Goal: Use online tool/utility: Utilize a website feature to perform a specific function

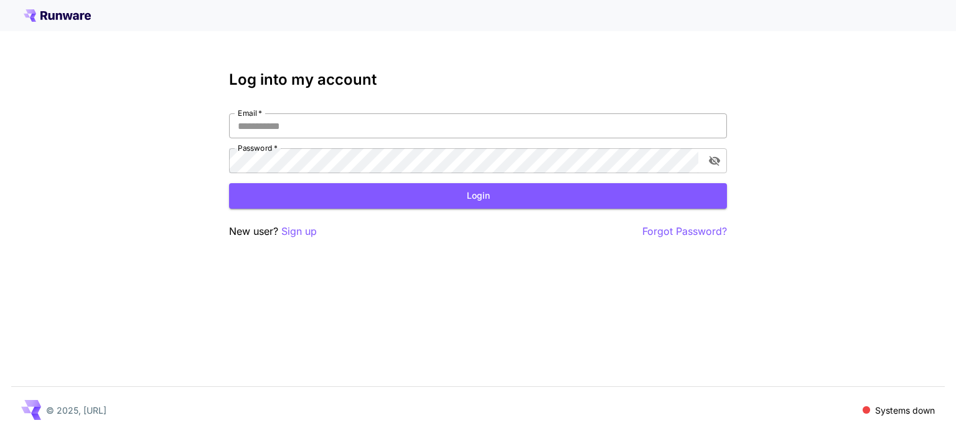
click at [411, 121] on input "Email   *" at bounding box center [478, 125] width 498 height 25
type input "**********"
click at [515, 199] on button "Login" at bounding box center [478, 196] width 498 height 26
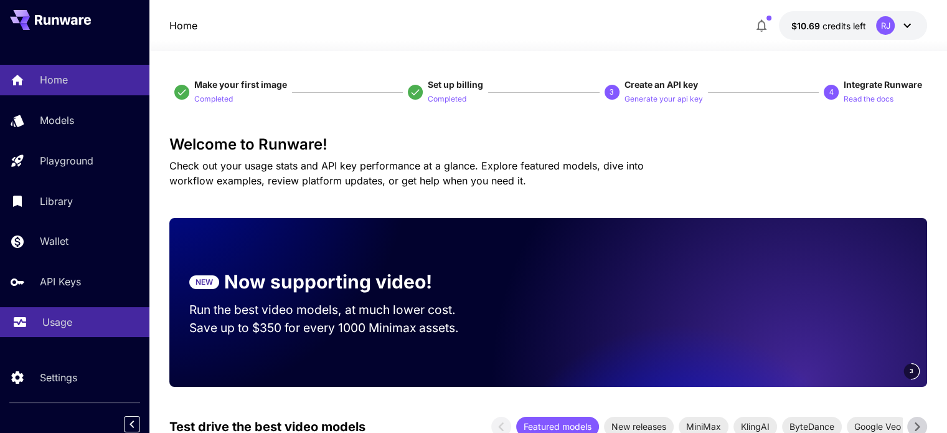
click at [74, 328] on div "Usage" at bounding box center [90, 321] width 97 height 15
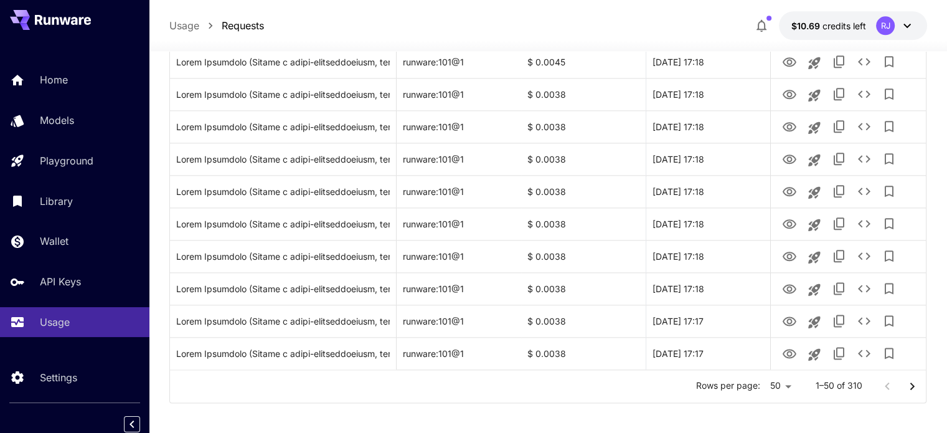
scroll to position [1500, 0]
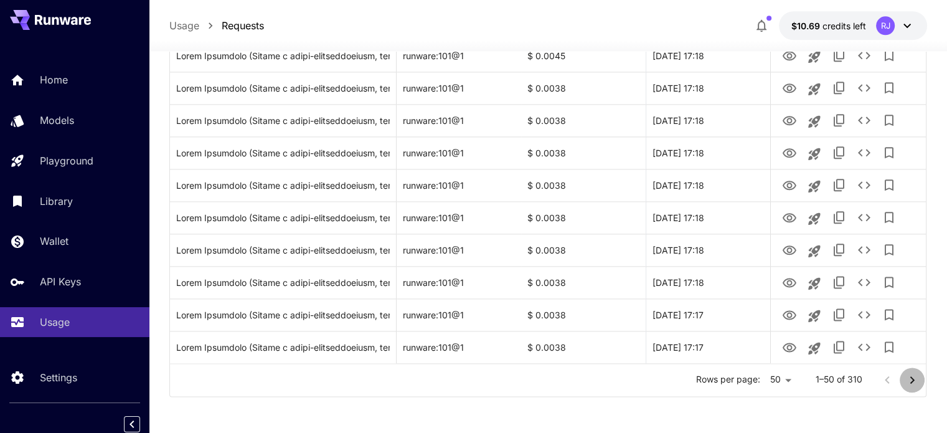
click at [915, 380] on icon "Go to next page" at bounding box center [912, 379] width 15 height 15
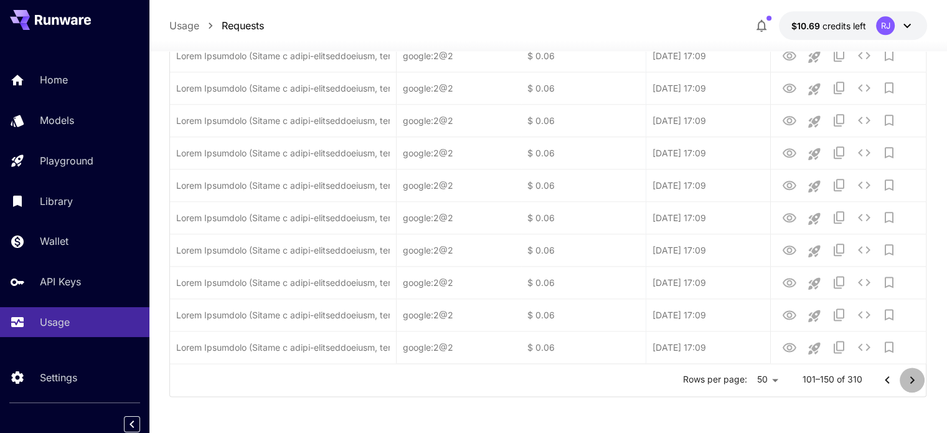
click at [915, 380] on icon "Go to next page" at bounding box center [912, 379] width 15 height 15
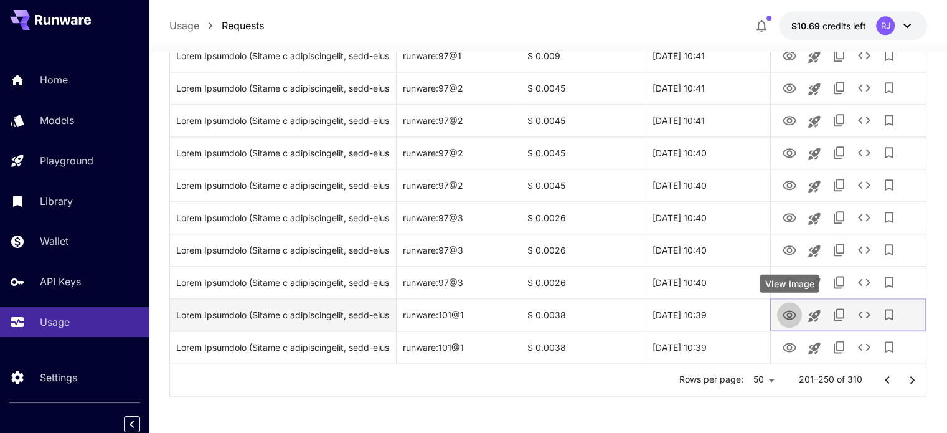
click at [788, 313] on icon "View Image" at bounding box center [789, 315] width 15 height 15
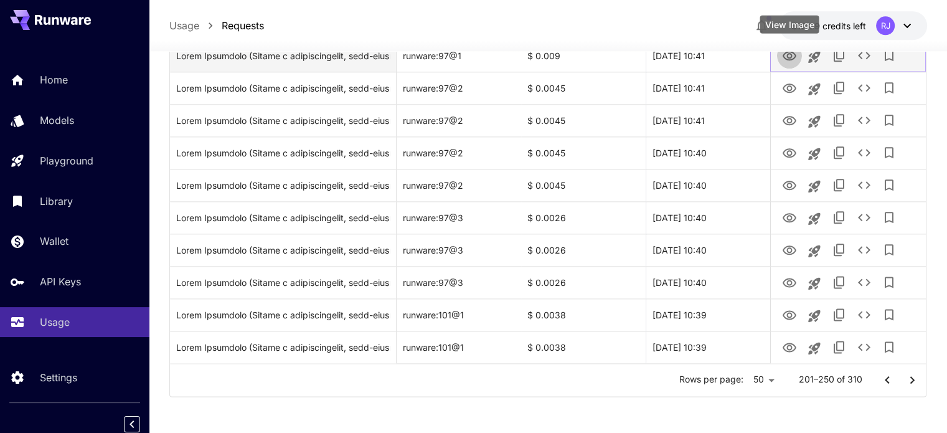
click at [790, 59] on icon "View Image" at bounding box center [790, 55] width 14 height 9
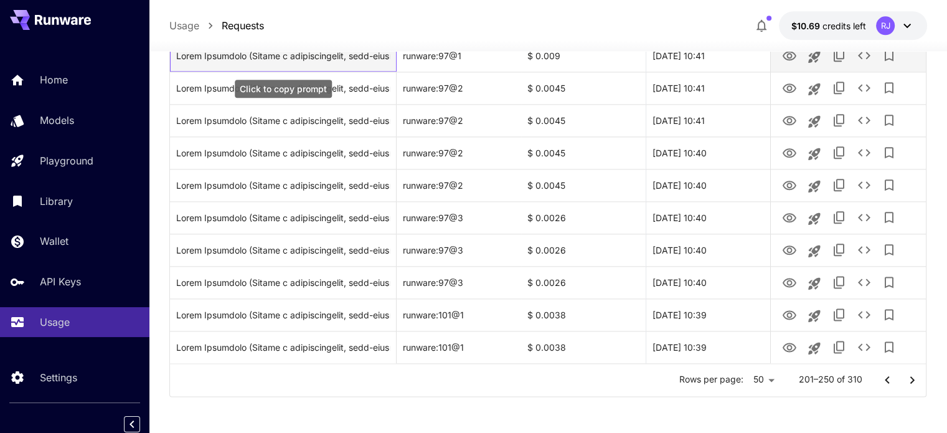
click at [337, 59] on div "Click to copy prompt" at bounding box center [283, 56] width 214 height 32
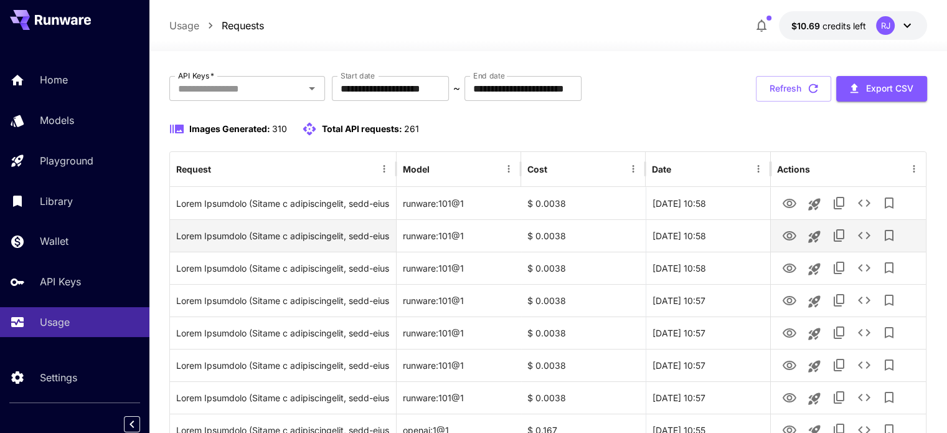
scroll to position [131, 0]
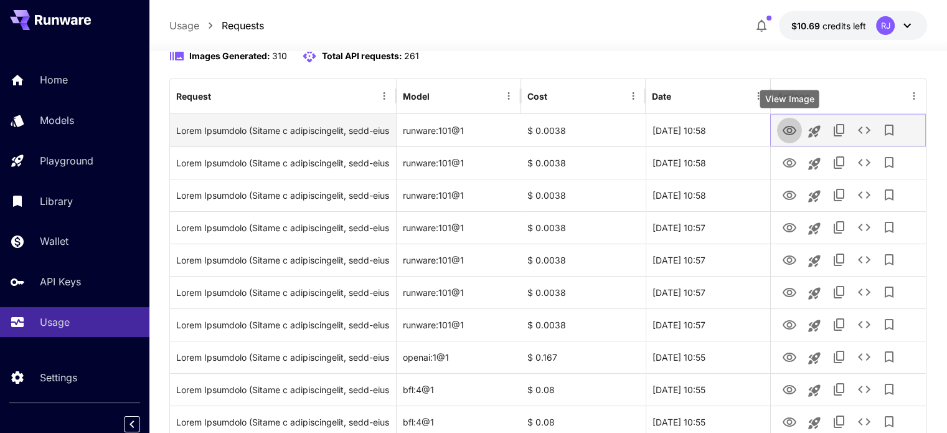
click at [789, 131] on icon "View Image" at bounding box center [789, 130] width 15 height 15
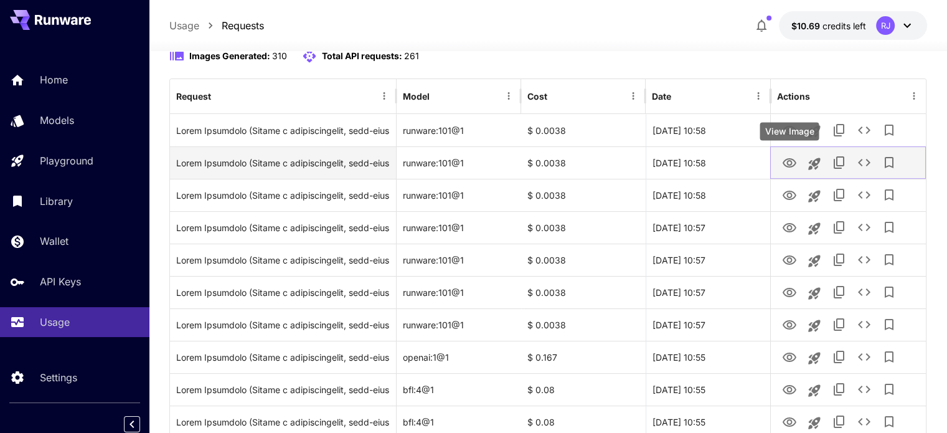
click at [788, 163] on icon "View Image" at bounding box center [789, 163] width 15 height 15
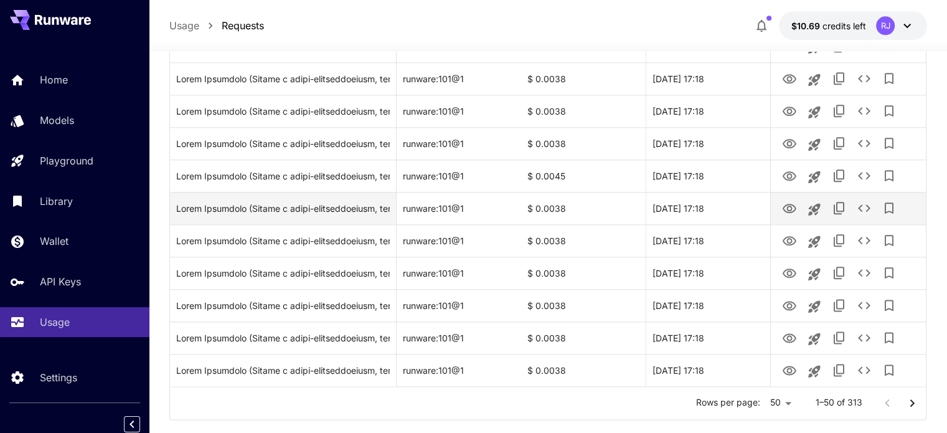
scroll to position [1500, 0]
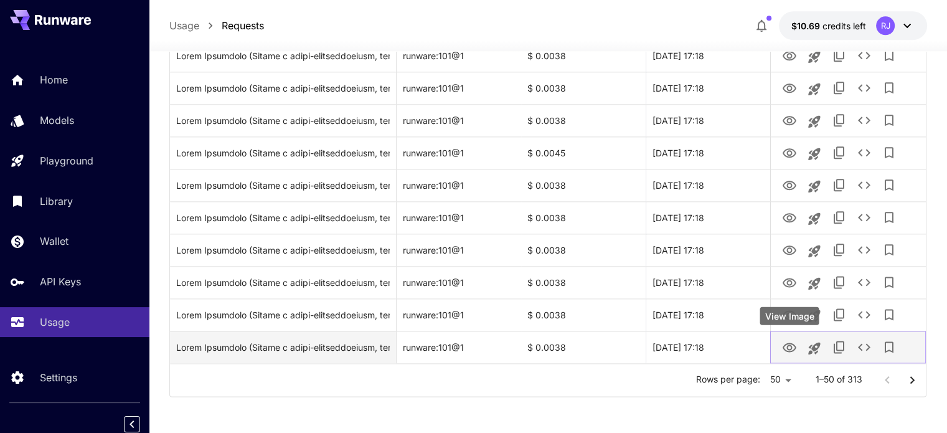
click at [797, 348] on button "View Image" at bounding box center [789, 347] width 25 height 26
click at [786, 348] on icon "View Image" at bounding box center [789, 347] width 15 height 15
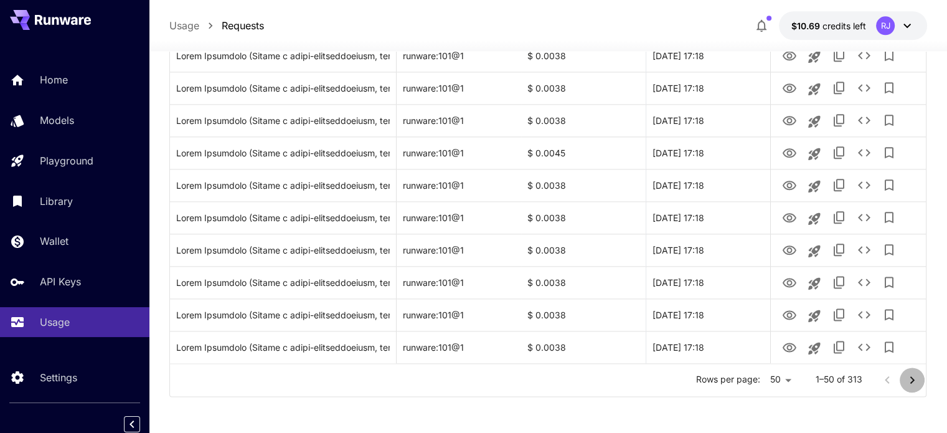
click at [909, 377] on icon "Go to next page" at bounding box center [912, 379] width 15 height 15
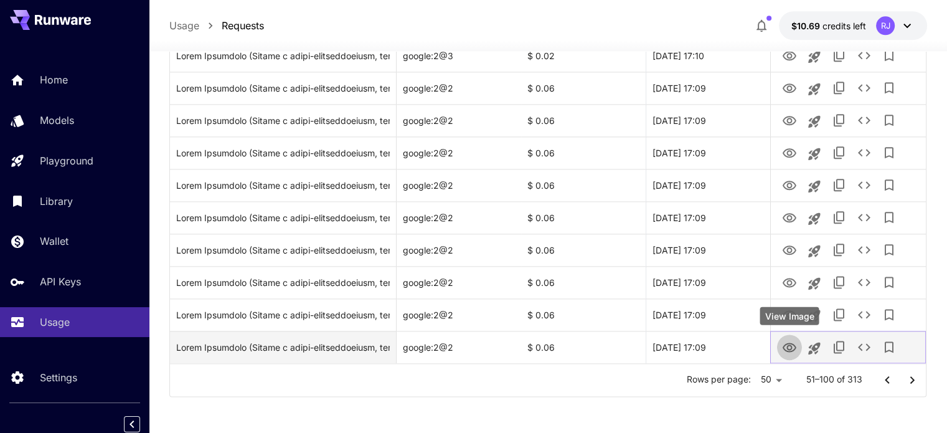
click at [789, 348] on icon "View Image" at bounding box center [789, 347] width 15 height 15
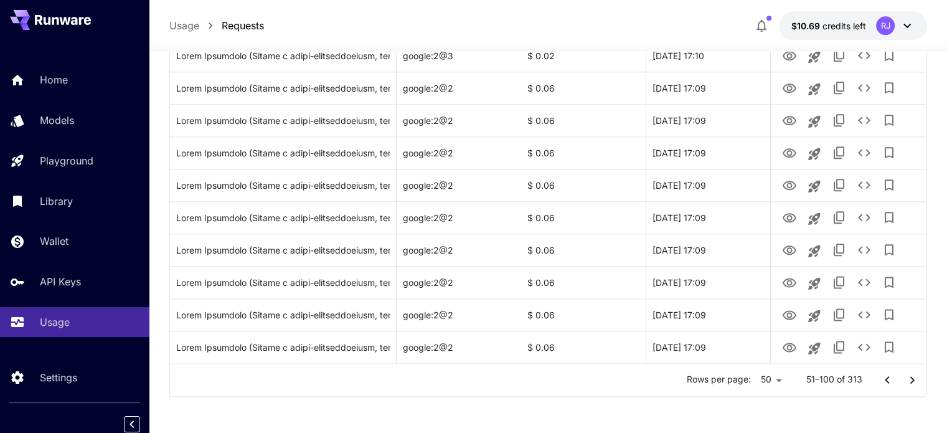
drag, startPoint x: 912, startPoint y: 380, endPoint x: 841, endPoint y: 368, distance: 72.1
click at [912, 380] on icon "Go to next page" at bounding box center [912, 379] width 15 height 15
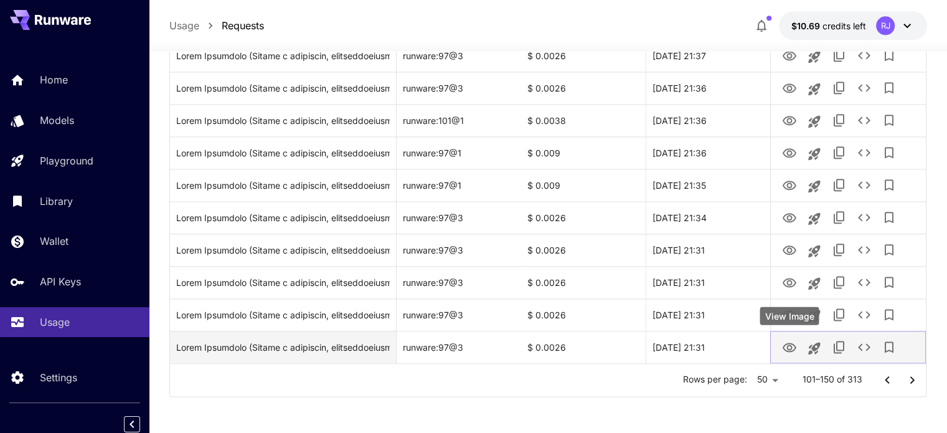
click at [786, 344] on icon "View Image" at bounding box center [789, 347] width 15 height 15
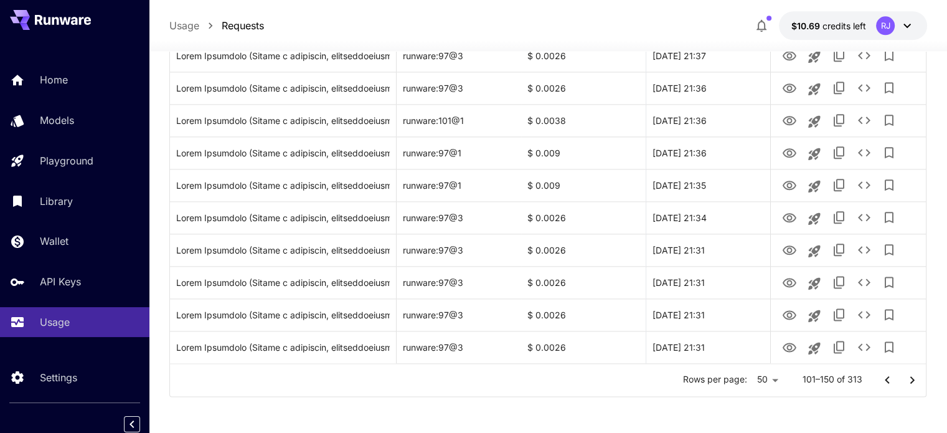
drag, startPoint x: 913, startPoint y: 377, endPoint x: 817, endPoint y: 370, distance: 96.1
click at [913, 377] on icon "Go to next page" at bounding box center [912, 379] width 15 height 15
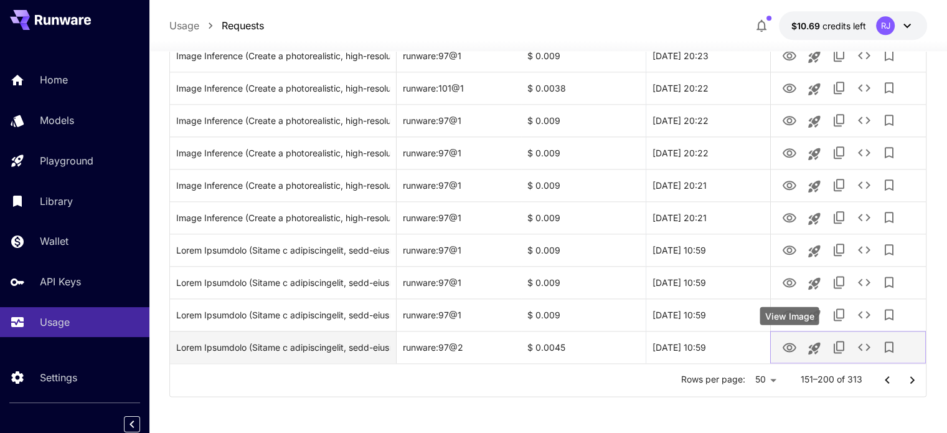
click at [788, 347] on icon "View Image" at bounding box center [789, 347] width 15 height 15
click at [793, 345] on icon "View Image" at bounding box center [789, 347] width 15 height 15
click at [336, 350] on div "Click to copy prompt" at bounding box center [283, 347] width 214 height 32
click at [815, 346] on icon "Launch in playground" at bounding box center [814, 348] width 12 height 12
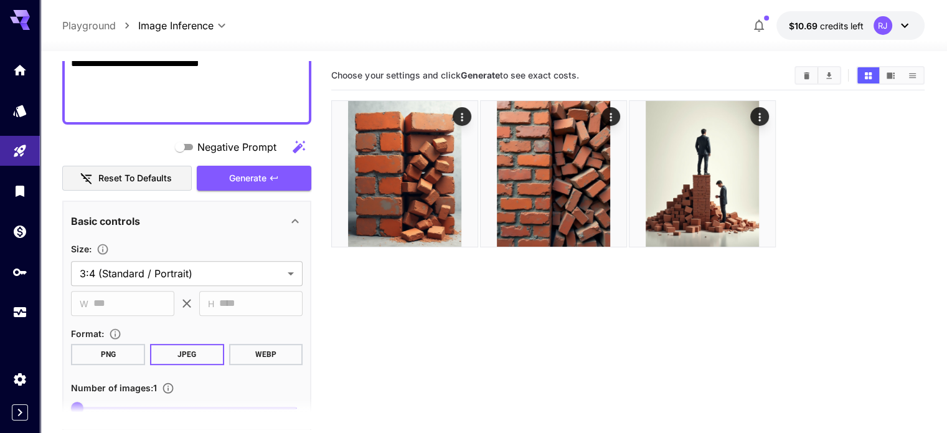
scroll to position [498, 0]
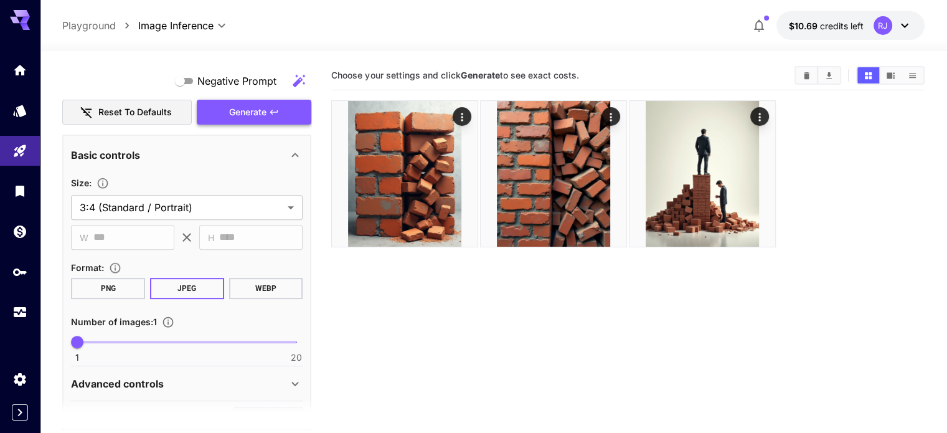
click at [253, 111] on span "Generate" at bounding box center [247, 113] width 37 height 16
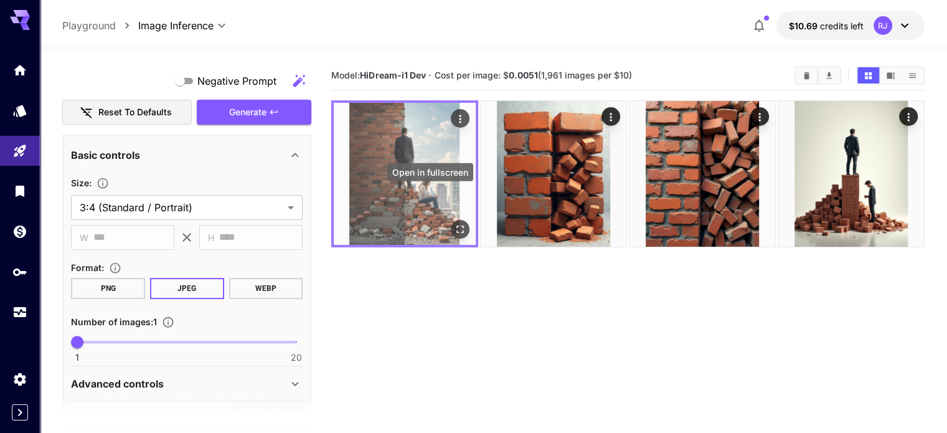
click at [454, 223] on icon "Open in fullscreen" at bounding box center [460, 229] width 12 height 12
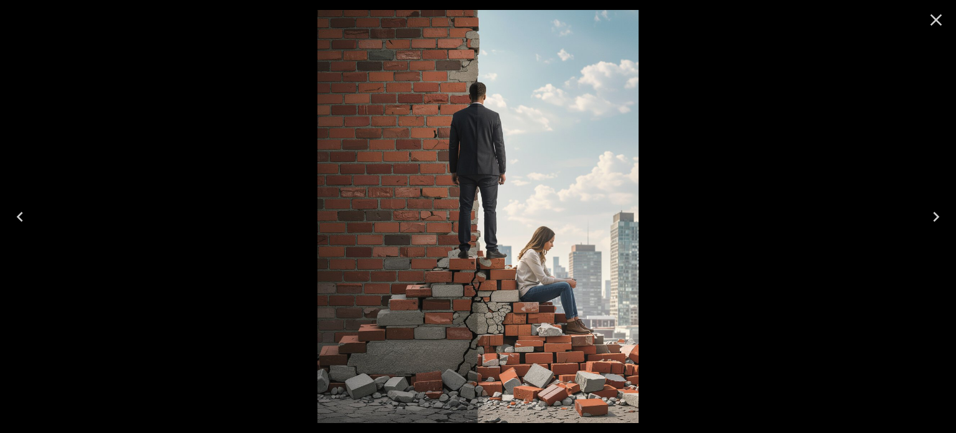
click at [941, 25] on icon "Close" at bounding box center [936, 20] width 20 height 20
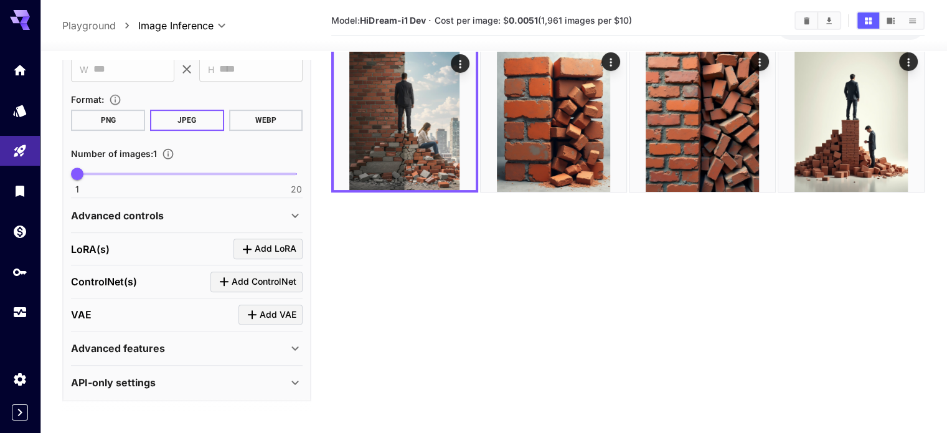
scroll to position [98, 0]
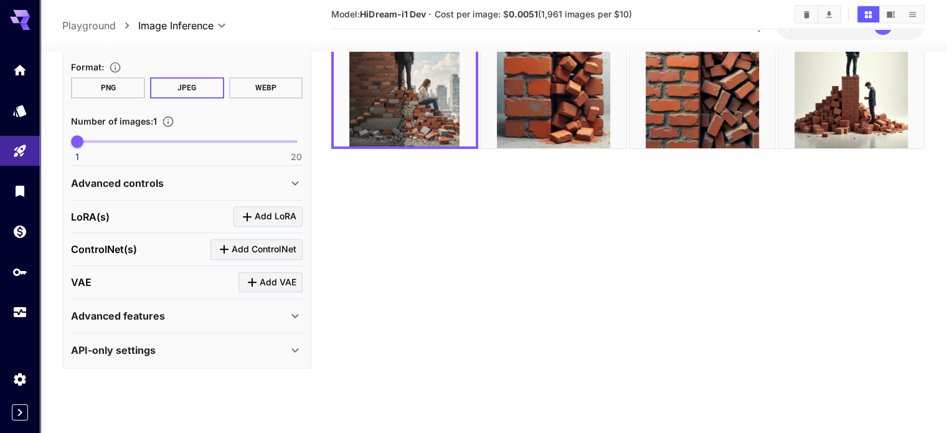
click at [139, 184] on p "Advanced controls" at bounding box center [117, 183] width 93 height 15
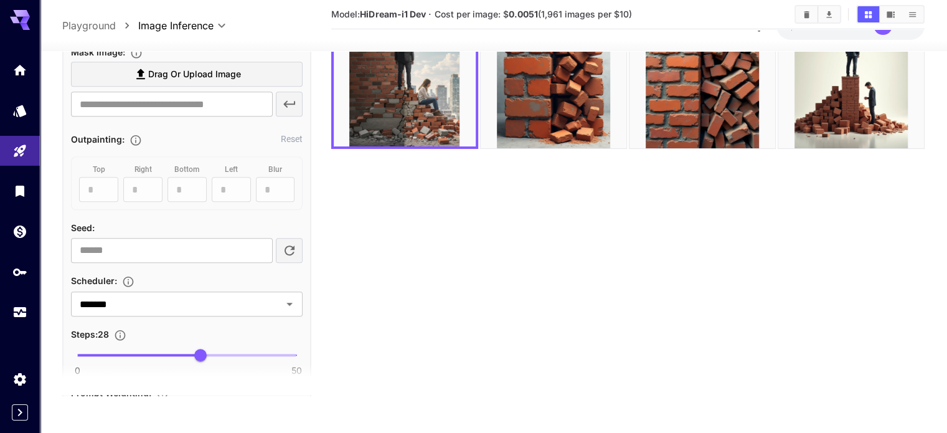
scroll to position [914, 0]
drag, startPoint x: 141, startPoint y: 246, endPoint x: 49, endPoint y: 230, distance: 93.4
click at [50, 231] on section "**********" at bounding box center [493, 193] width 907 height 480
paste input "**********"
type input "**********"
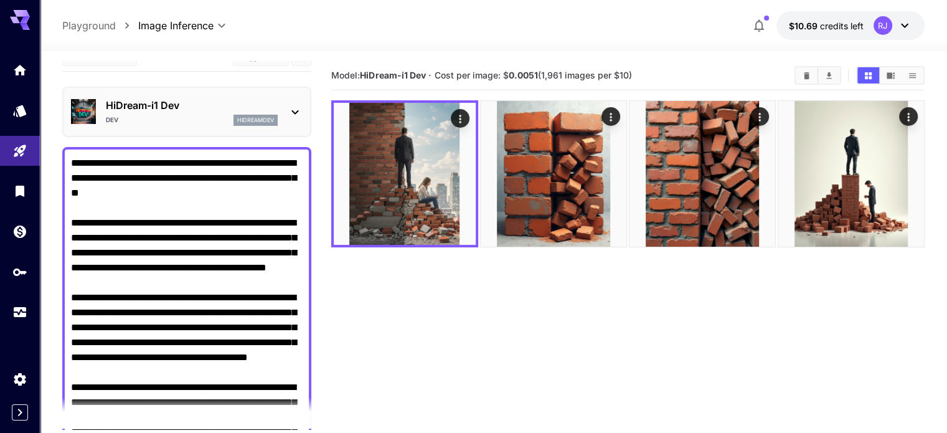
scroll to position [0, 0]
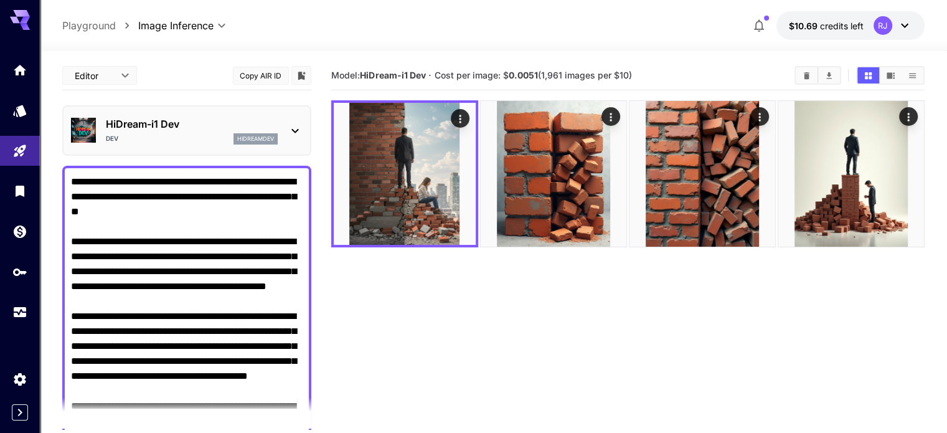
drag, startPoint x: 248, startPoint y: 238, endPoint x: 115, endPoint y: 245, distance: 133.4
click at [115, 245] on textarea "Negative Prompt" at bounding box center [187, 361] width 232 height 374
drag, startPoint x: 229, startPoint y: 268, endPoint x: 286, endPoint y: 296, distance: 63.5
click at [286, 296] on textarea "**********" at bounding box center [187, 353] width 232 height 359
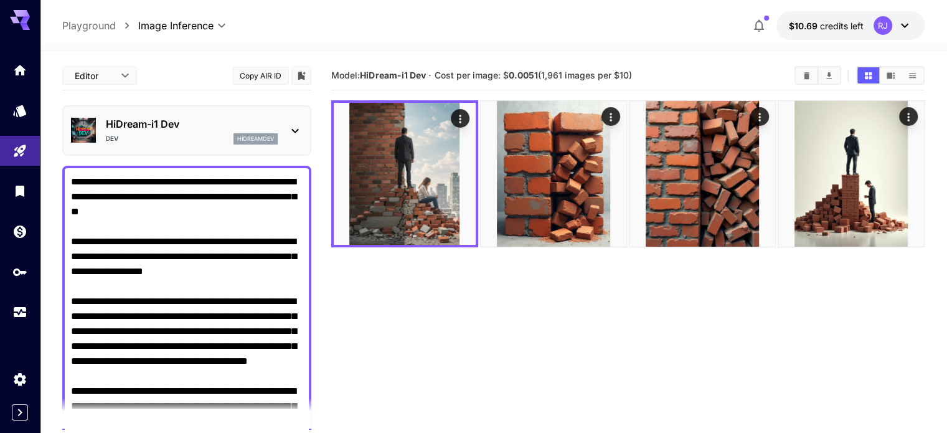
drag, startPoint x: 211, startPoint y: 301, endPoint x: 121, endPoint y: 306, distance: 89.8
click at [121, 306] on textarea "**********" at bounding box center [187, 346] width 232 height 344
drag, startPoint x: 115, startPoint y: 336, endPoint x: 167, endPoint y: 379, distance: 67.2
click at [167, 379] on textarea "**********" at bounding box center [187, 346] width 232 height 344
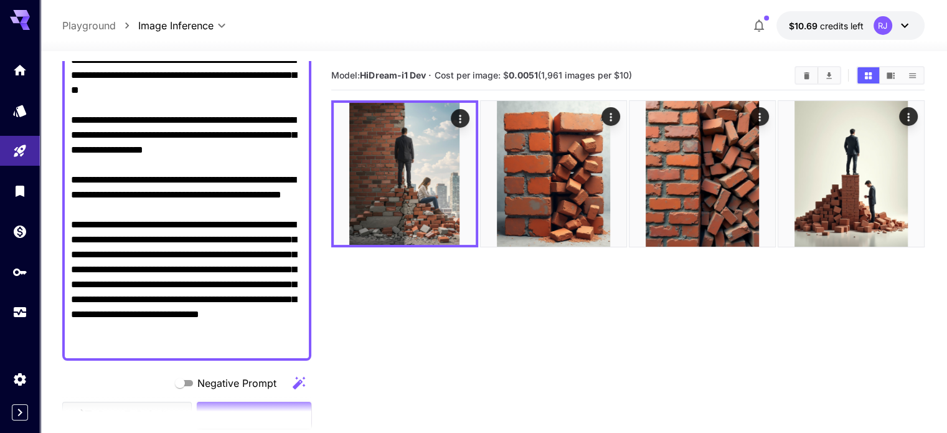
scroll to position [125, 0]
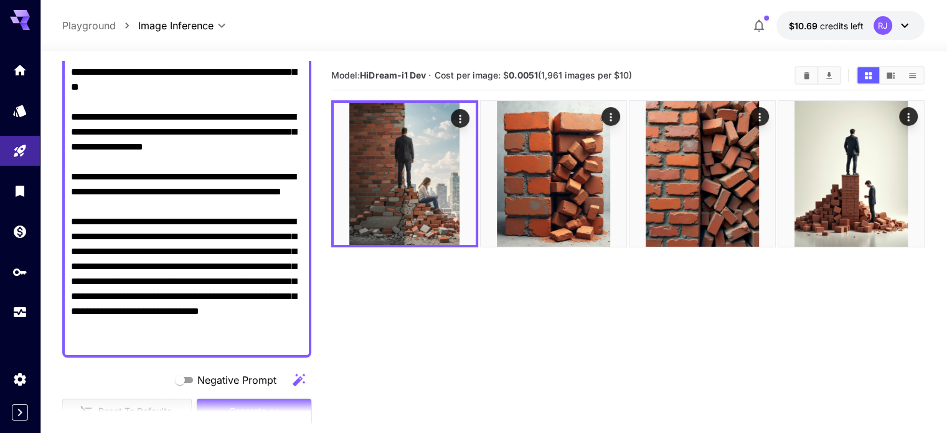
drag, startPoint x: 199, startPoint y: 262, endPoint x: 167, endPoint y: 230, distance: 45.8
click at [167, 230] on textarea "**********" at bounding box center [187, 199] width 232 height 299
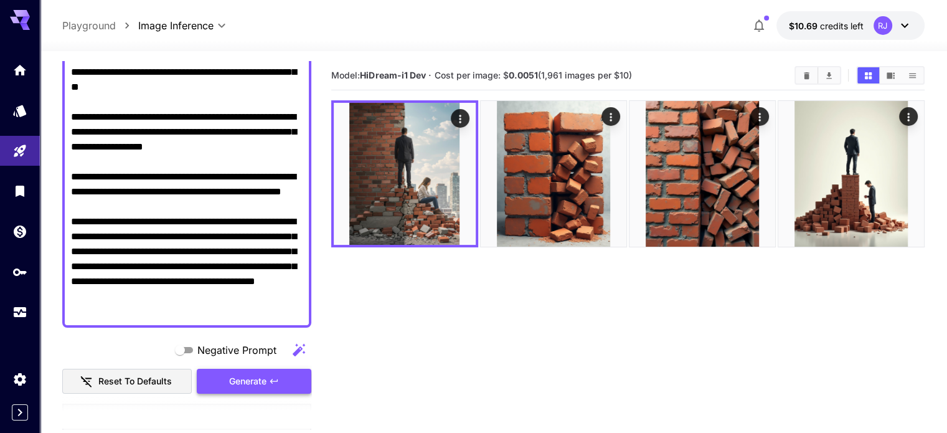
click at [261, 382] on span "Generate" at bounding box center [247, 382] width 37 height 16
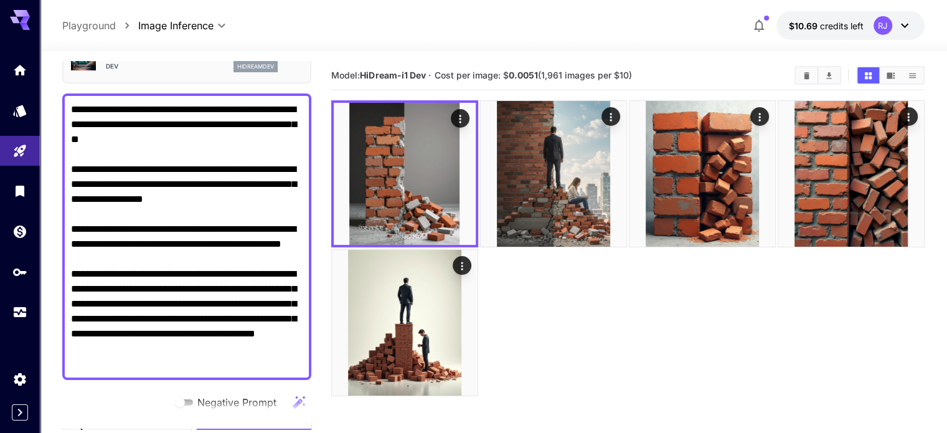
scroll to position [0, 0]
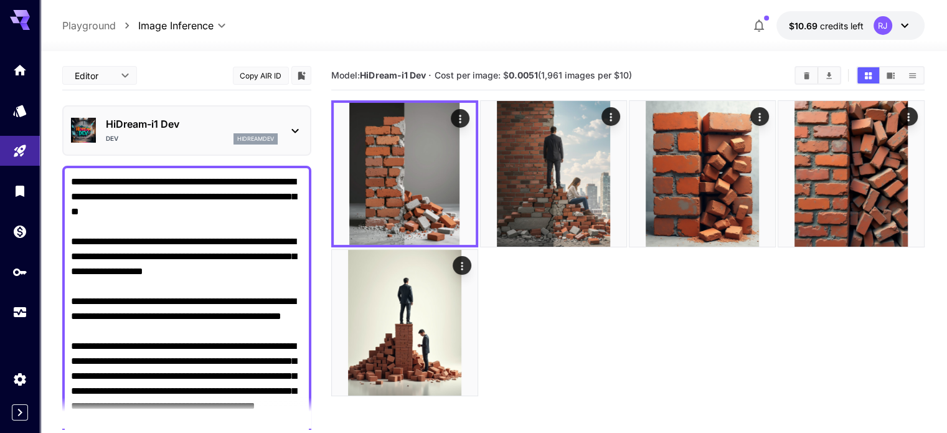
click at [142, 214] on textarea "**********" at bounding box center [187, 308] width 232 height 269
drag, startPoint x: 112, startPoint y: 241, endPoint x: 243, endPoint y: 189, distance: 141.4
click at [243, 189] on textarea "**********" at bounding box center [187, 308] width 232 height 269
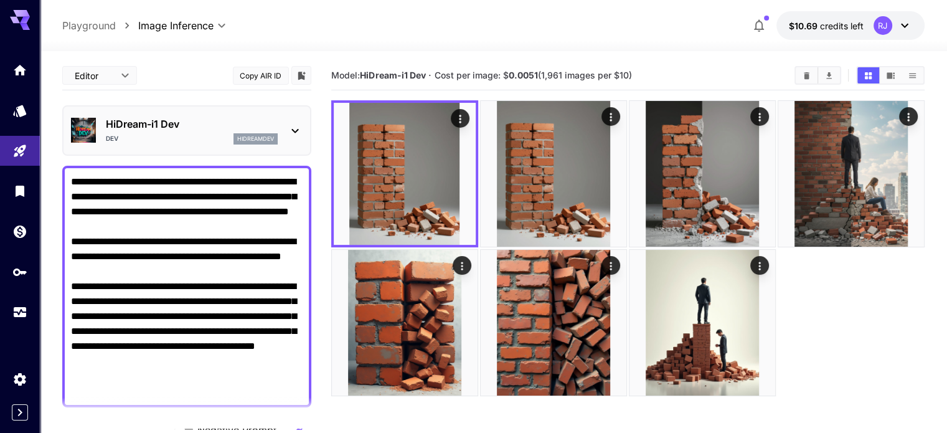
click at [201, 276] on textarea "**********" at bounding box center [187, 286] width 232 height 224
paste textarea "**********"
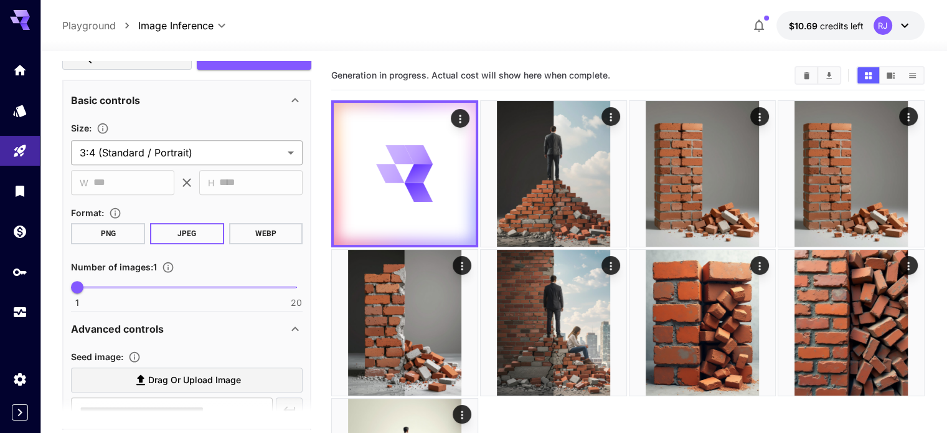
scroll to position [600, 0]
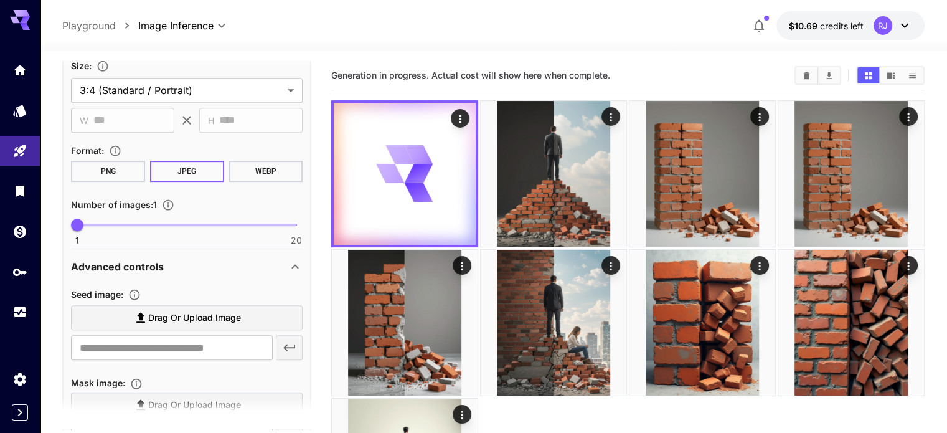
type textarea "**********"
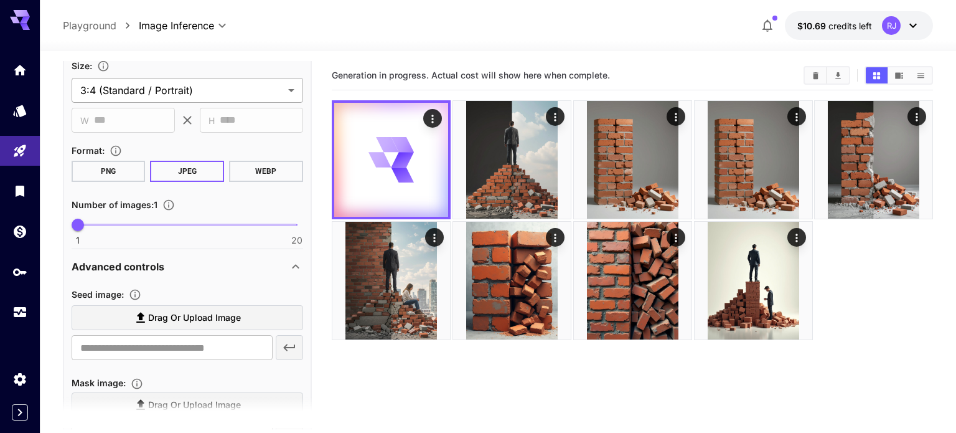
click at [192, 92] on body "**********" at bounding box center [478, 265] width 956 height 531
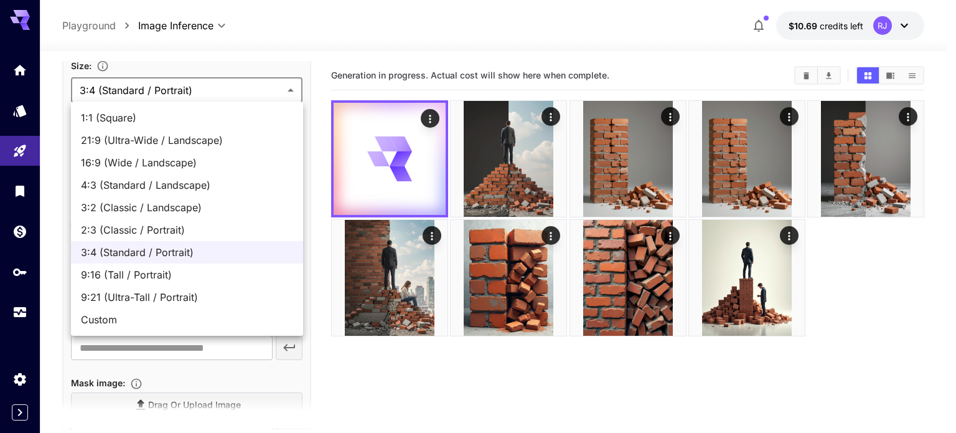
click at [263, 65] on div at bounding box center [478, 216] width 956 height 433
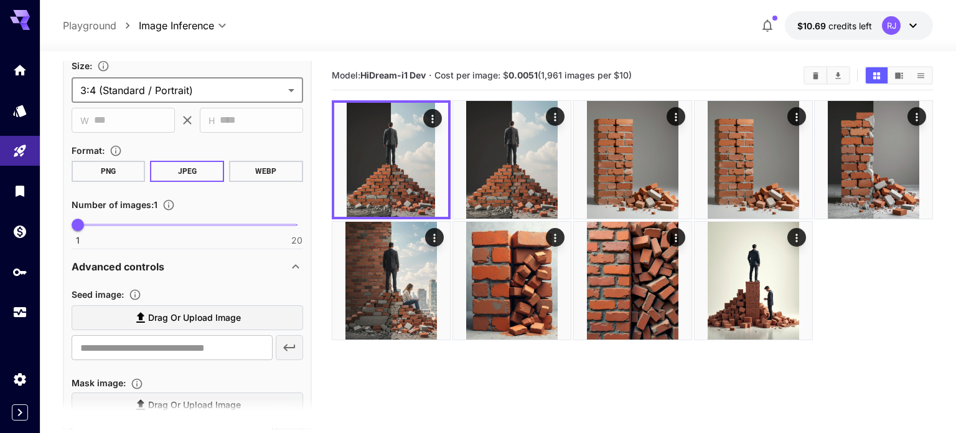
click at [179, 87] on body "**********" at bounding box center [478, 265] width 956 height 531
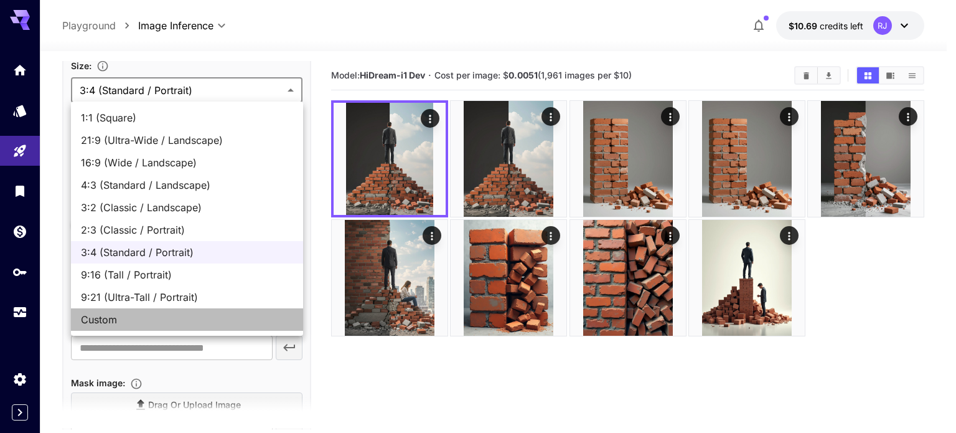
click at [116, 317] on span "Custom" at bounding box center [187, 319] width 212 height 15
type input "******"
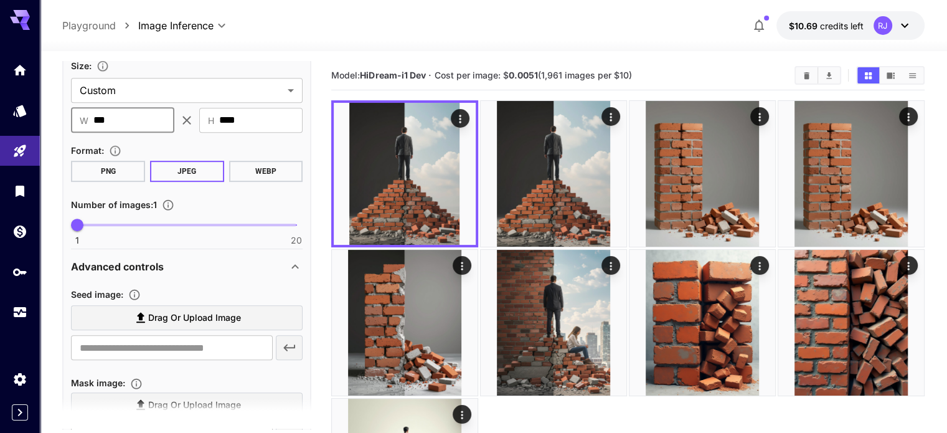
drag, startPoint x: 139, startPoint y: 109, endPoint x: 65, endPoint y: 106, distance: 73.5
type input "****"
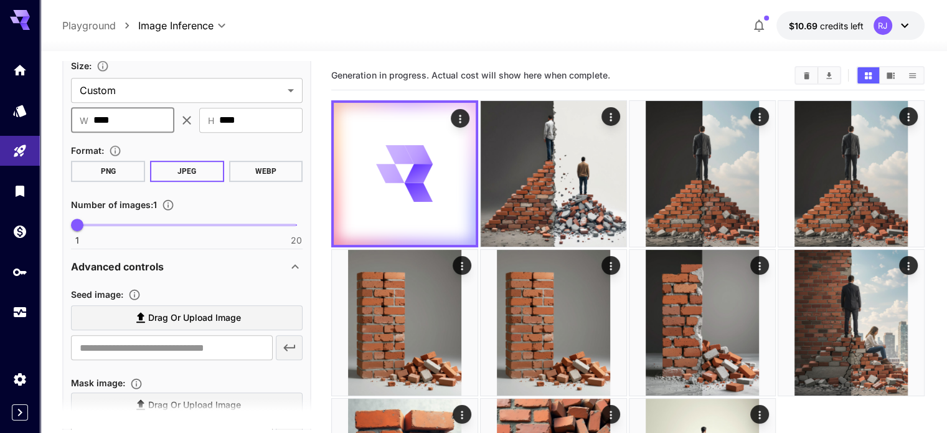
drag, startPoint x: 120, startPoint y: 111, endPoint x: 85, endPoint y: 116, distance: 34.6
click at [85, 116] on div "​ W **** ​" at bounding box center [122, 120] width 103 height 25
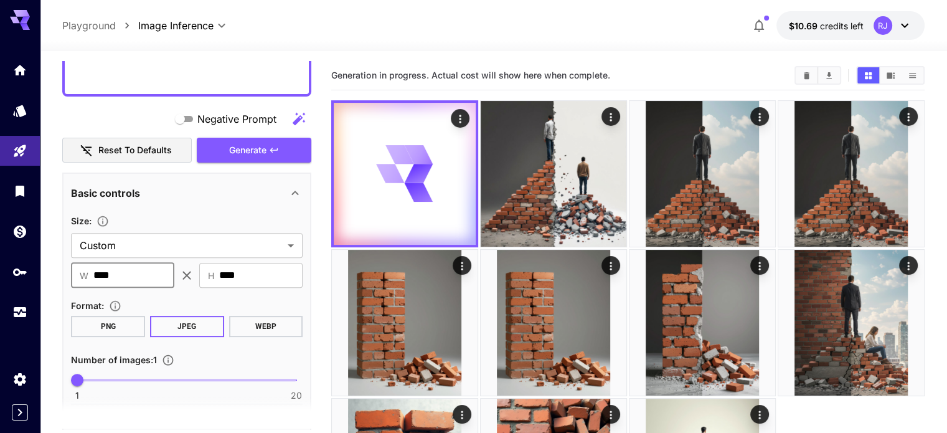
scroll to position [413, 0]
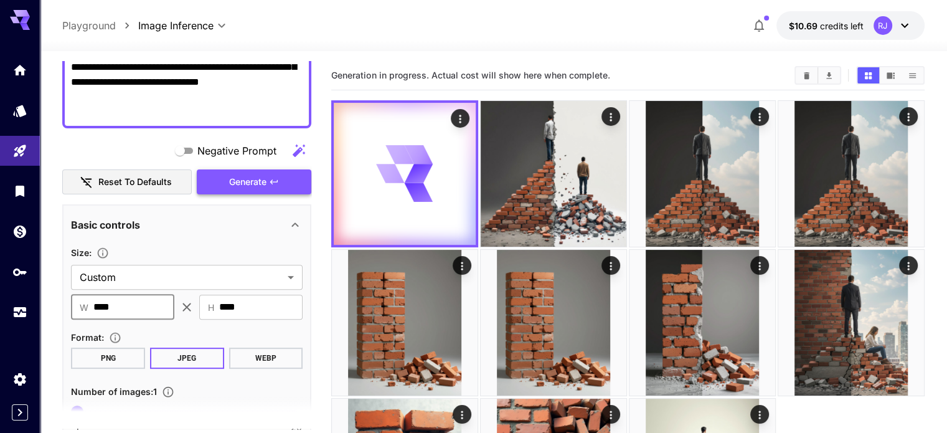
click at [278, 181] on icon "button" at bounding box center [274, 182] width 10 height 10
type input "****"
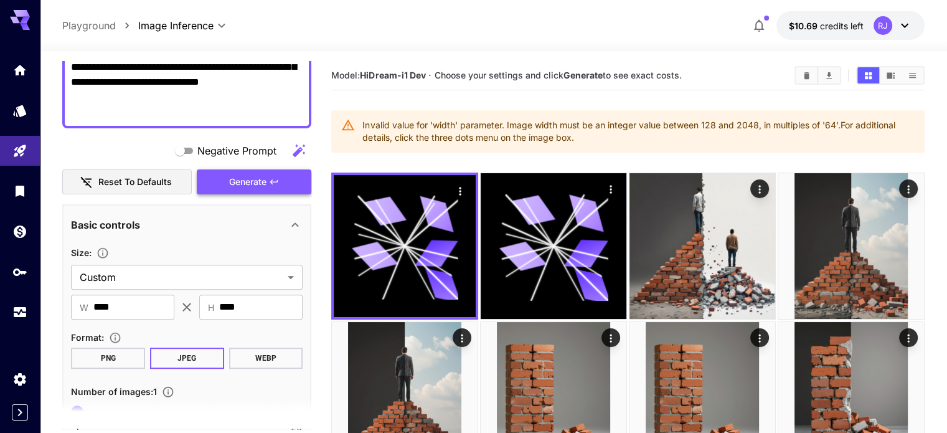
click at [278, 181] on icon "button" at bounding box center [274, 182] width 10 height 10
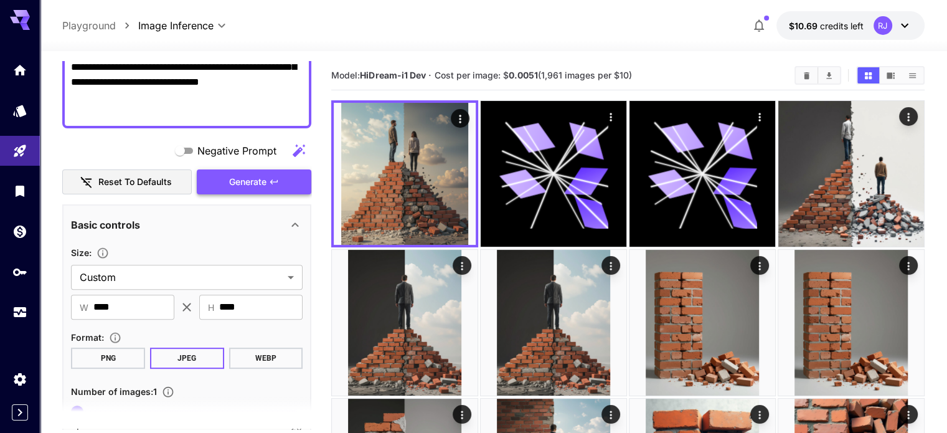
click at [252, 182] on span "Generate" at bounding box center [247, 182] width 37 height 16
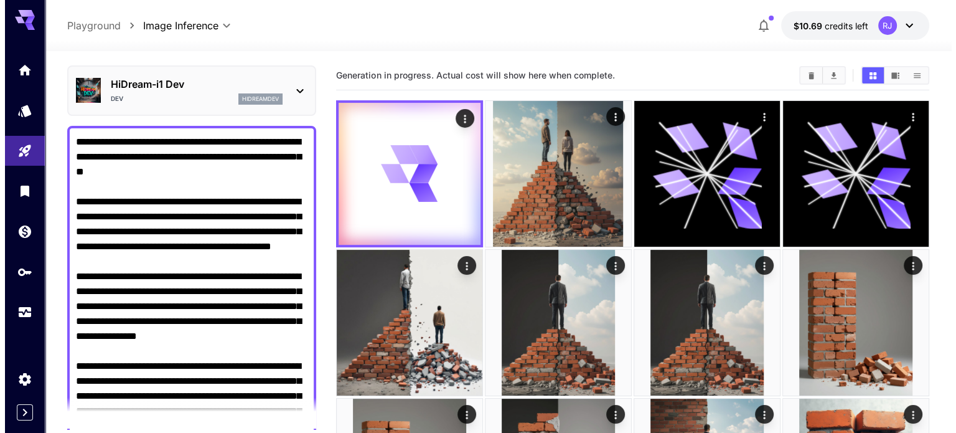
scroll to position [0, 0]
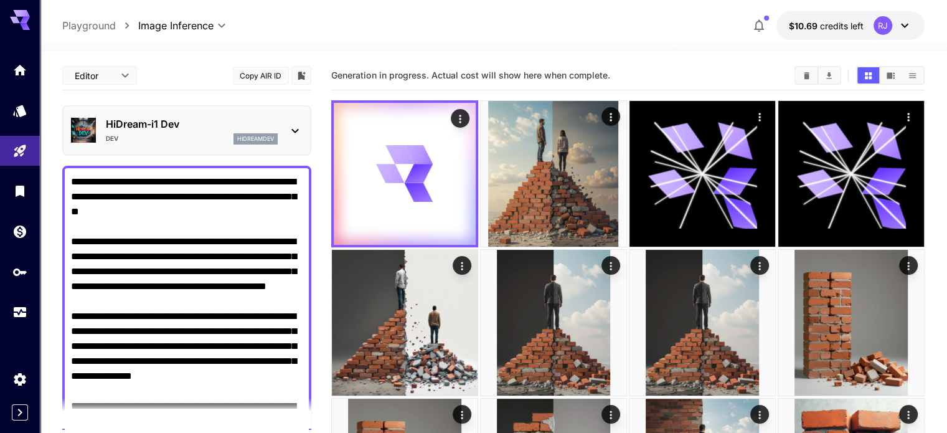
click at [296, 127] on icon at bounding box center [295, 130] width 15 height 15
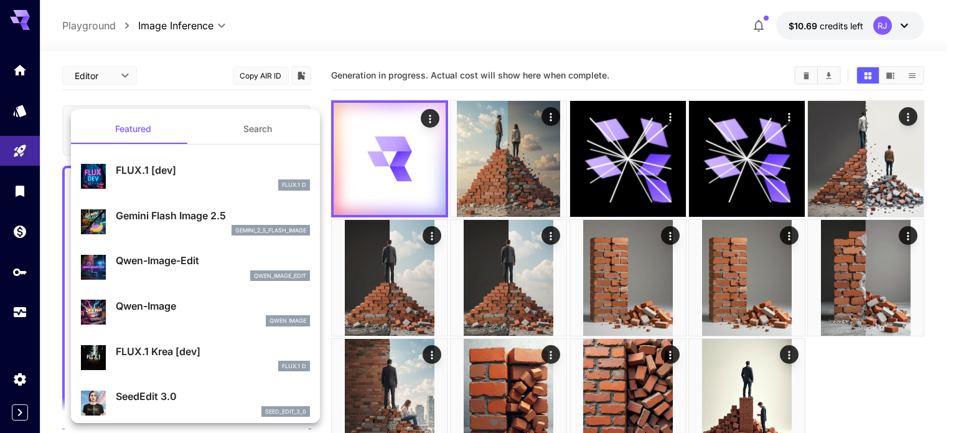
click at [282, 184] on p "FLUX.1 D" at bounding box center [294, 185] width 24 height 9
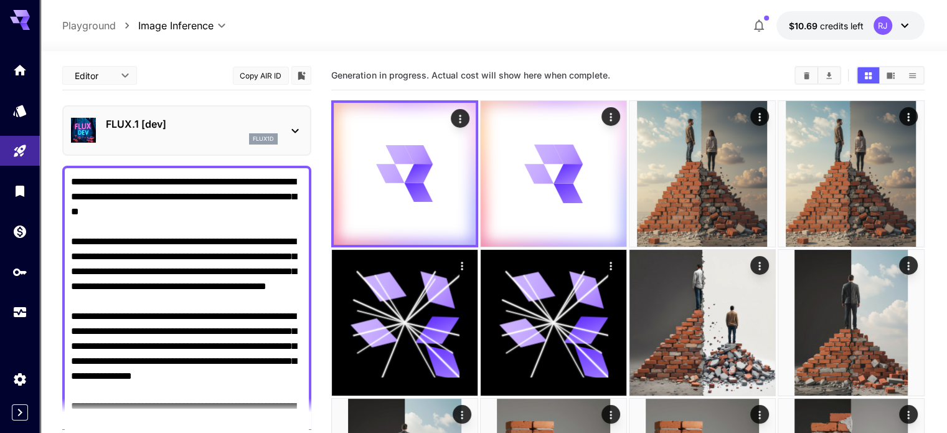
click at [280, 130] on div "FLUX.1 [dev] flux1d" at bounding box center [187, 130] width 232 height 38
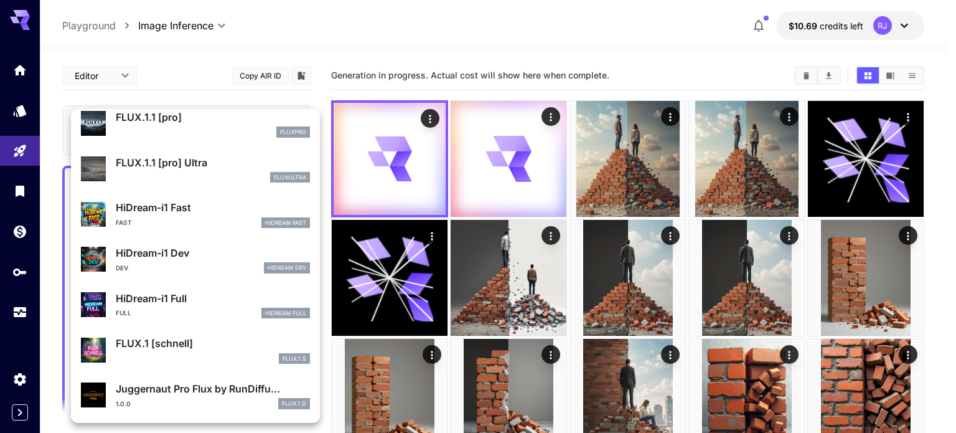
scroll to position [938, 0]
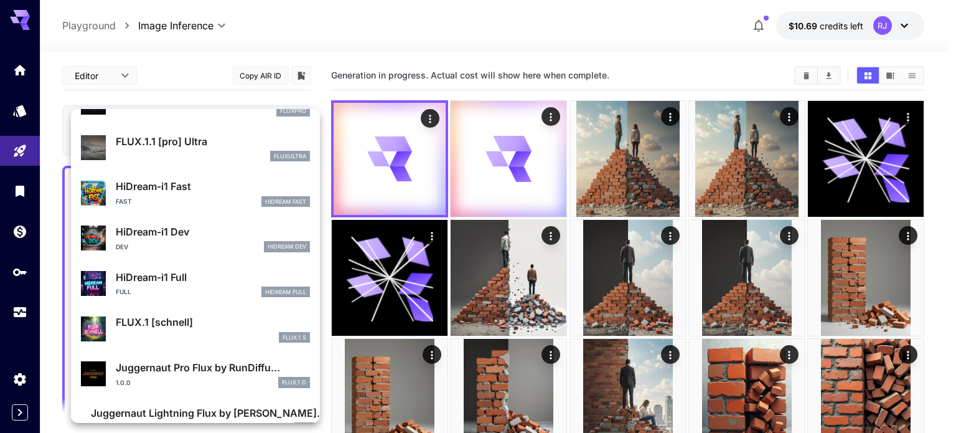
click at [247, 236] on p "HiDream-i1 Dev" at bounding box center [213, 231] width 194 height 15
type input "*"
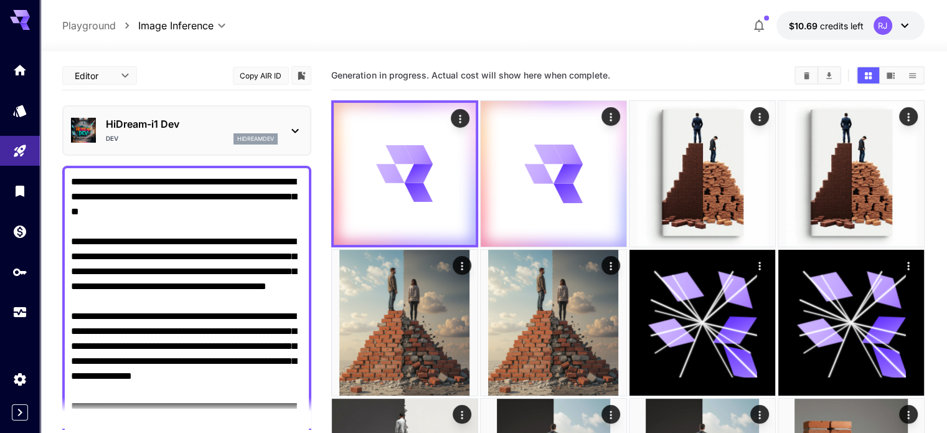
click at [308, 131] on div "HiDream-i1 Dev Dev hidreamdev" at bounding box center [186, 130] width 249 height 50
click at [297, 123] on div at bounding box center [295, 131] width 15 height 16
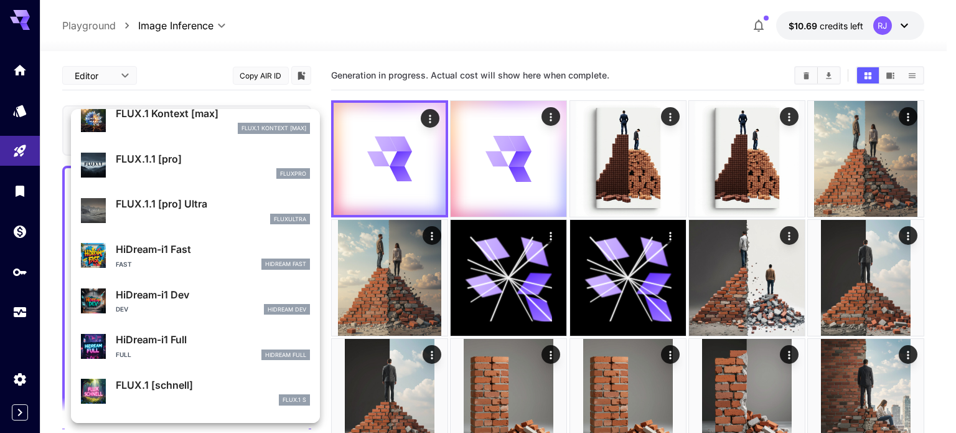
scroll to position [961, 0]
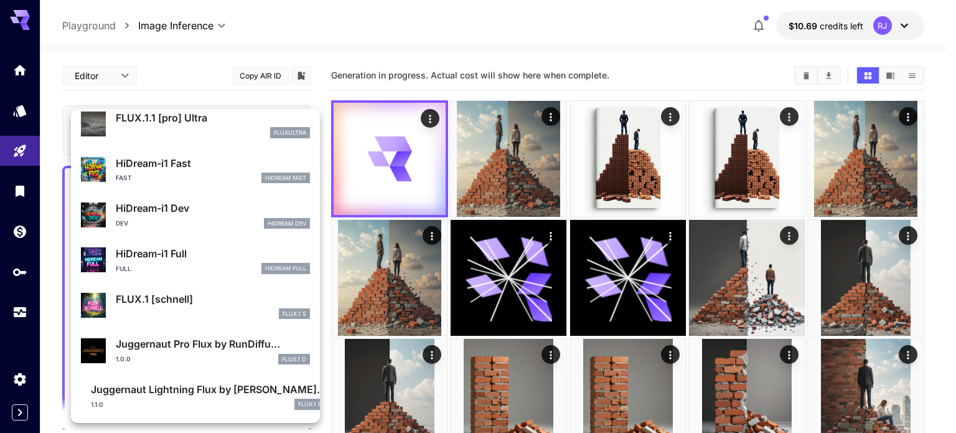
click at [219, 296] on p "FLUX.1 [schnell]" at bounding box center [213, 298] width 194 height 15
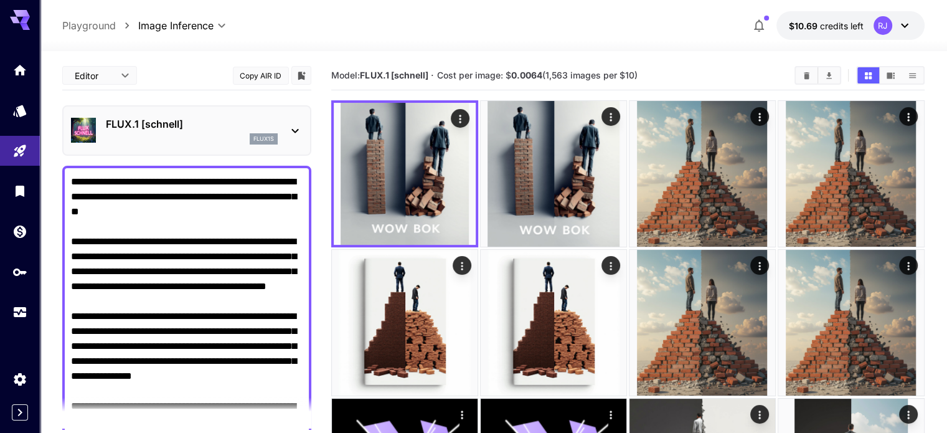
click at [296, 130] on icon at bounding box center [295, 130] width 15 height 15
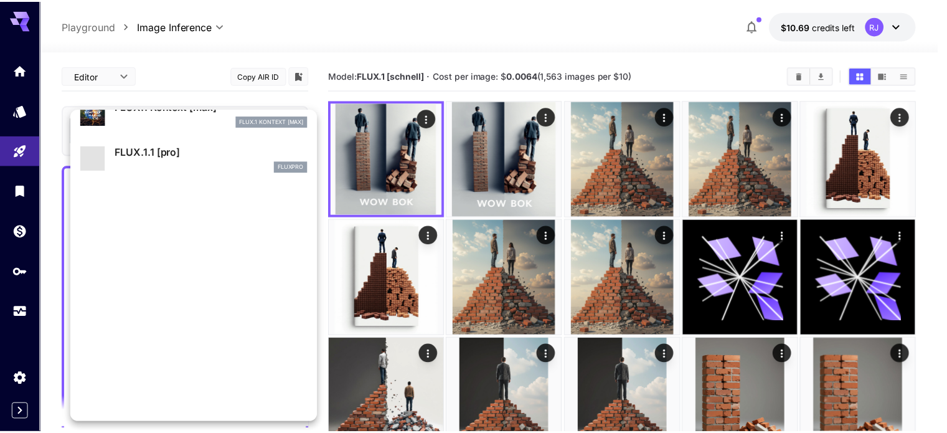
scroll to position [961, 0]
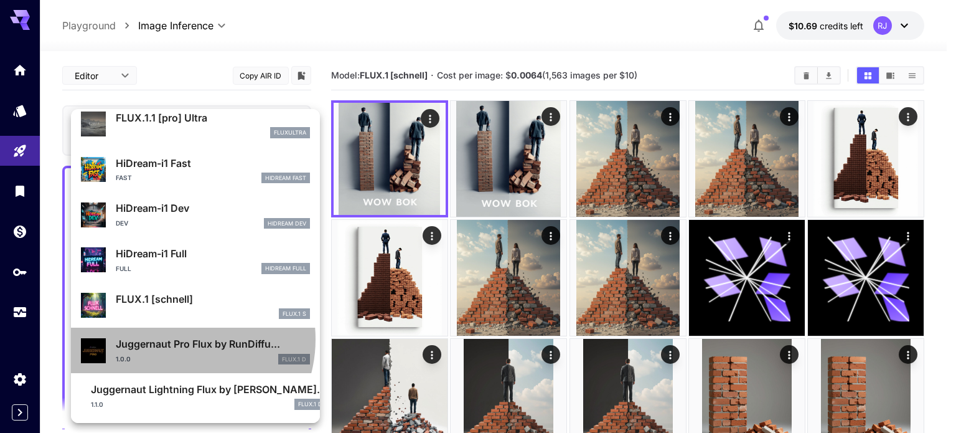
click at [180, 338] on p "Juggernaut Pro Flux by RunDiffu..." at bounding box center [213, 343] width 194 height 15
type input "**"
type input "*"
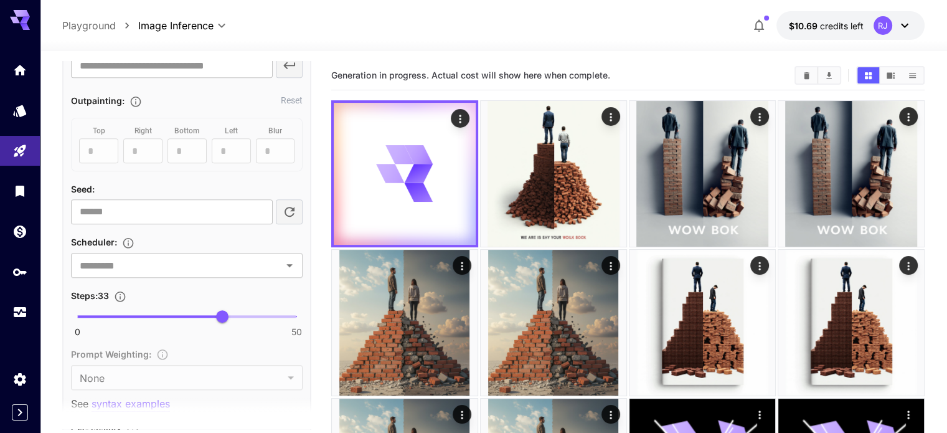
scroll to position [996, 0]
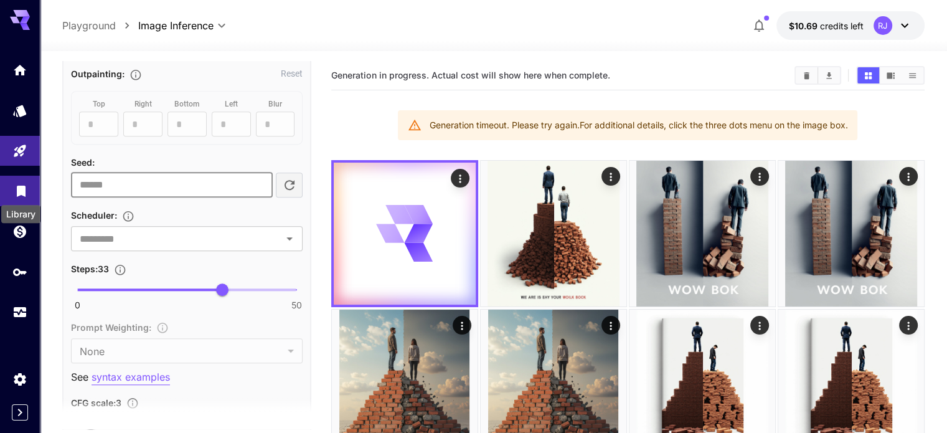
drag, startPoint x: 159, startPoint y: 179, endPoint x: 22, endPoint y: 182, distance: 136.4
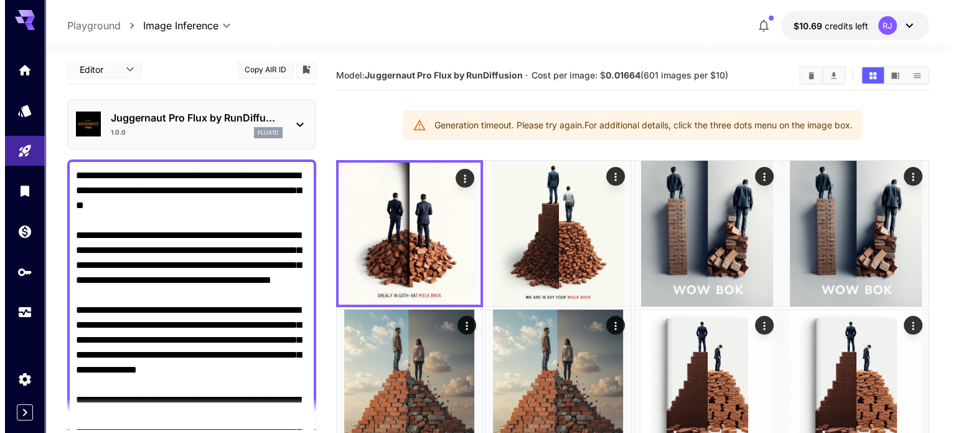
scroll to position [0, 0]
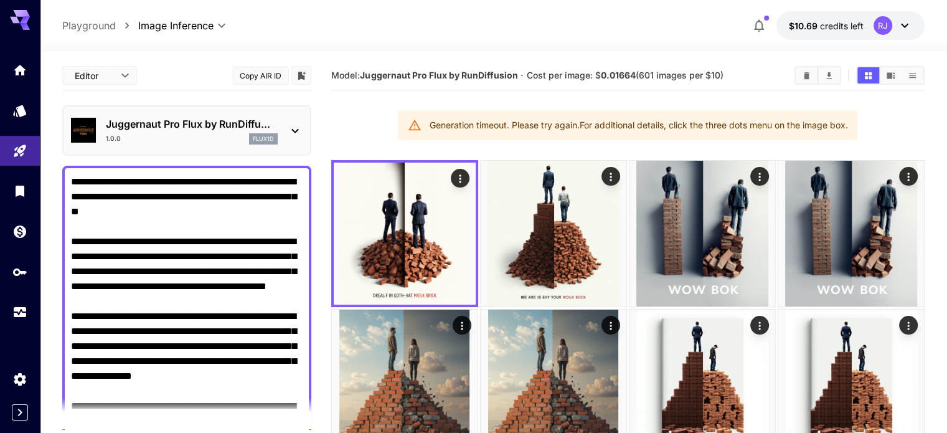
type input "*"
drag, startPoint x: 311, startPoint y: 115, endPoint x: 306, endPoint y: 119, distance: 6.6
click at [309, 115] on div "Juggernaut Pro Flux by RunDiffu... 1.0.0 flux1d" at bounding box center [186, 130] width 249 height 50
click at [299, 124] on icon at bounding box center [295, 130] width 15 height 15
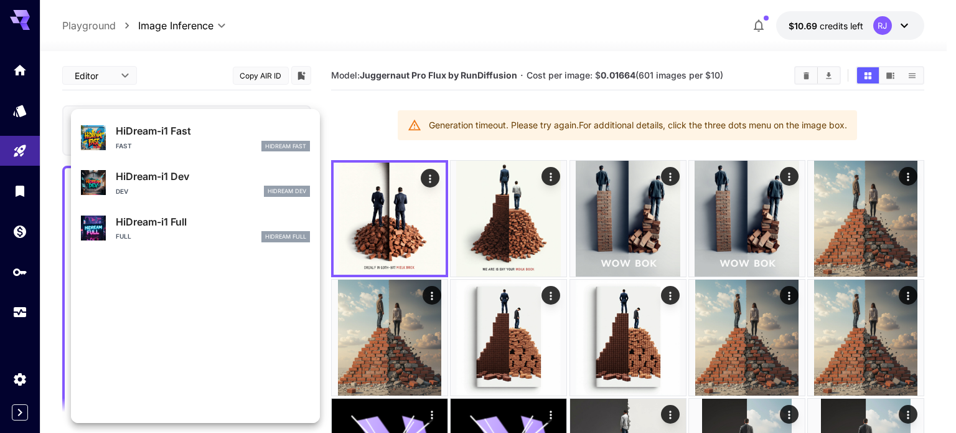
scroll to position [961, 0]
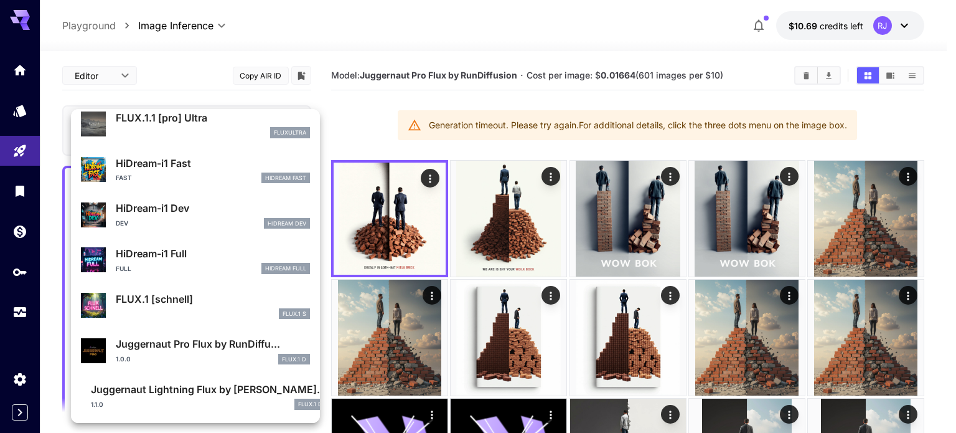
click at [250, 179] on div "Fast HiDream Fast" at bounding box center [213, 177] width 194 height 11
type input "**"
type input "*"
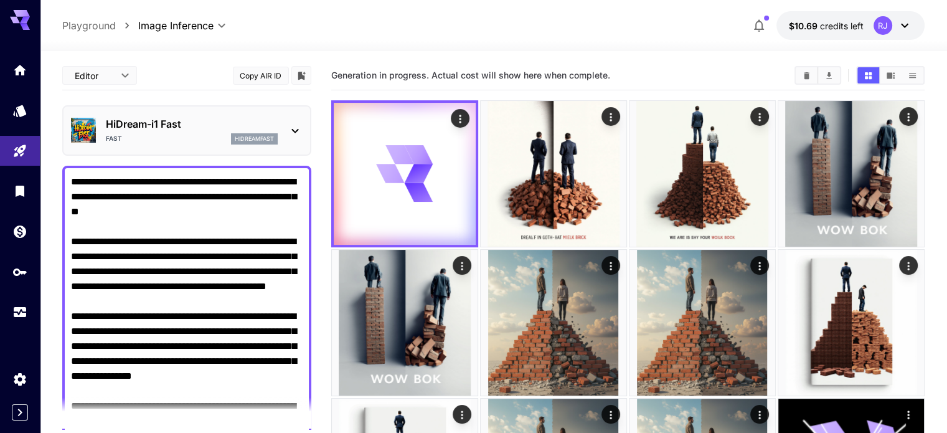
click at [286, 129] on div "HiDream-i1 Fast Fast hidreamfast" at bounding box center [187, 130] width 232 height 38
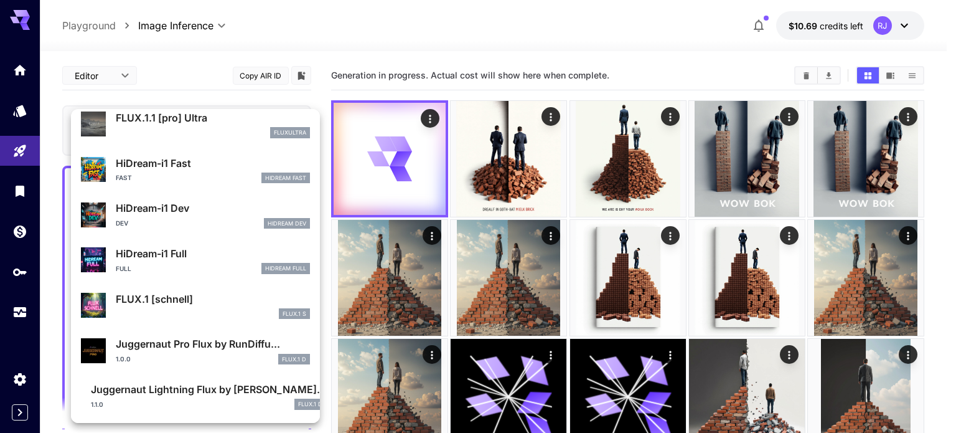
scroll to position [961, 0]
click at [253, 219] on div "Dev HiDream Dev" at bounding box center [213, 223] width 194 height 11
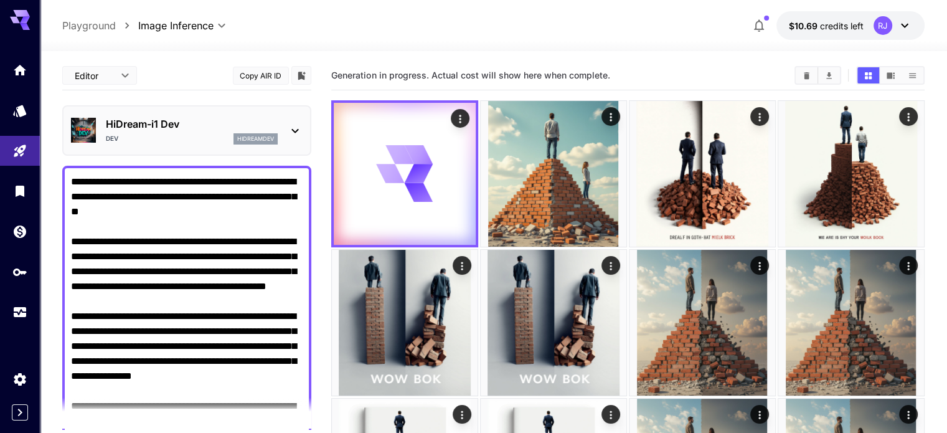
click at [299, 123] on icon at bounding box center [295, 130] width 15 height 15
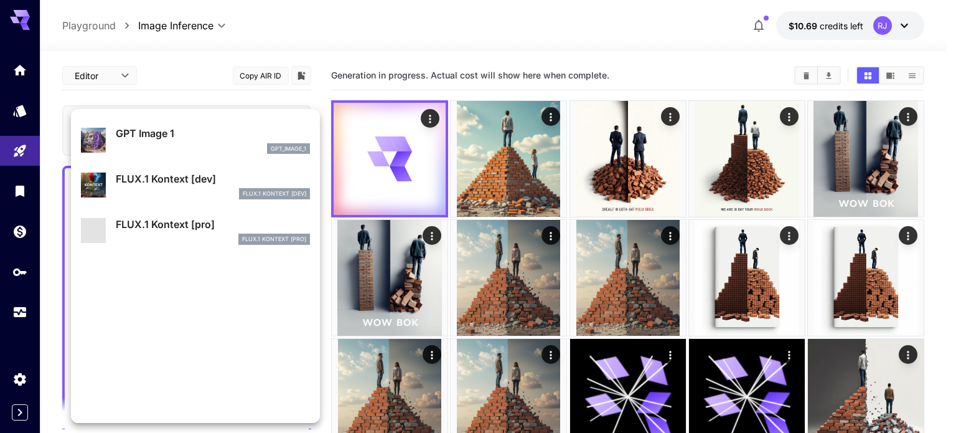
scroll to position [875, 0]
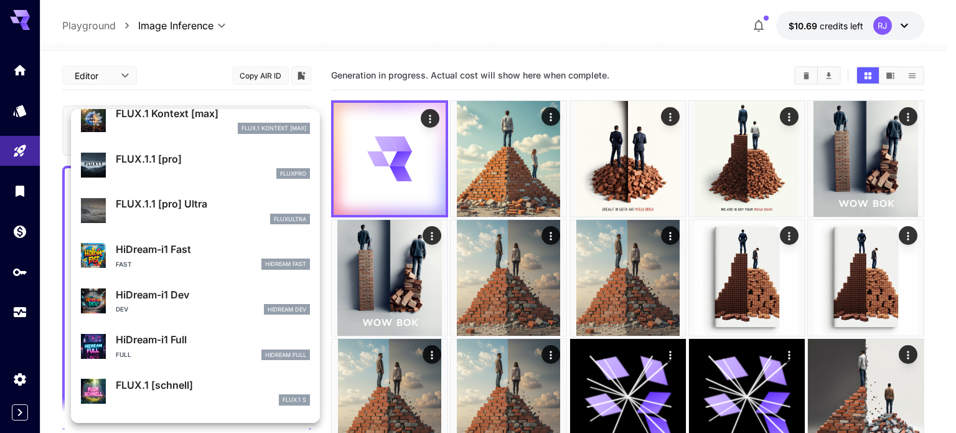
click at [210, 356] on div "Full HiDream Full" at bounding box center [213, 354] width 194 height 11
type input "**"
type input "***"
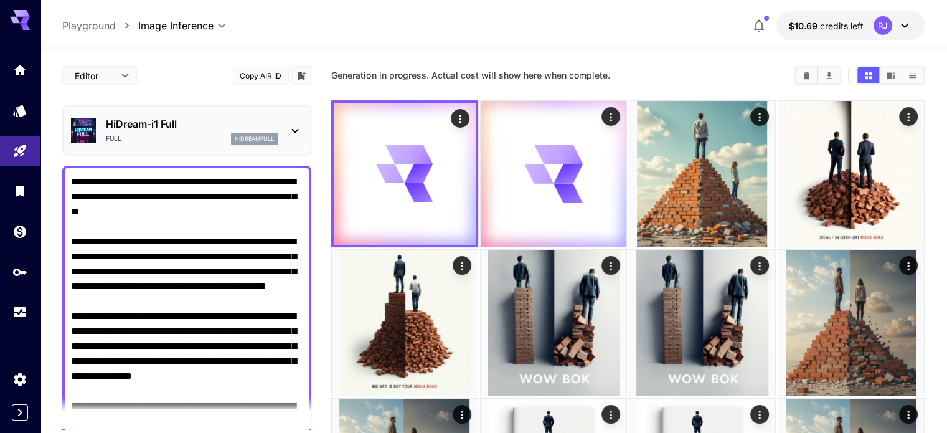
click at [281, 132] on div "HiDream-i1 Full Full hidreamfull" at bounding box center [187, 130] width 232 height 38
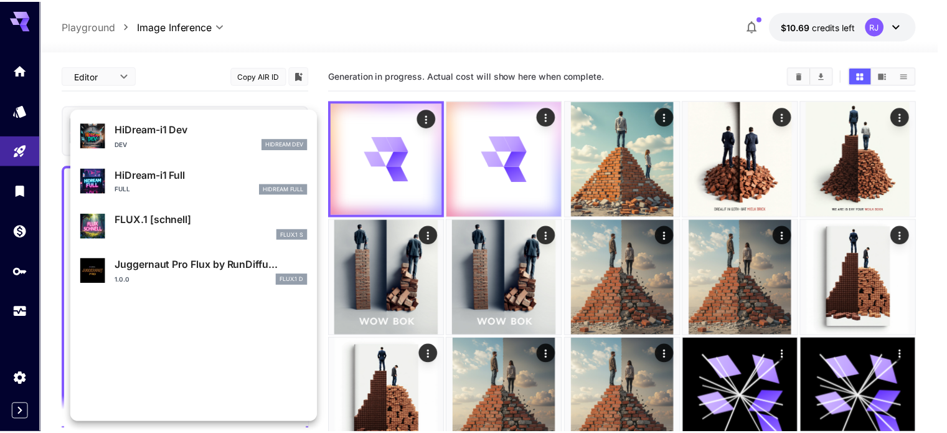
scroll to position [961, 0]
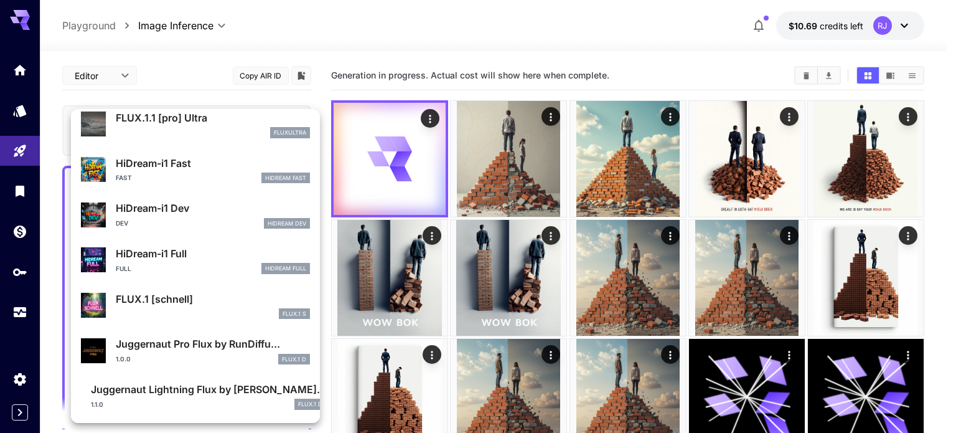
click at [228, 303] on p "FLUX.1 [schnell]" at bounding box center [213, 298] width 194 height 15
type input "*"
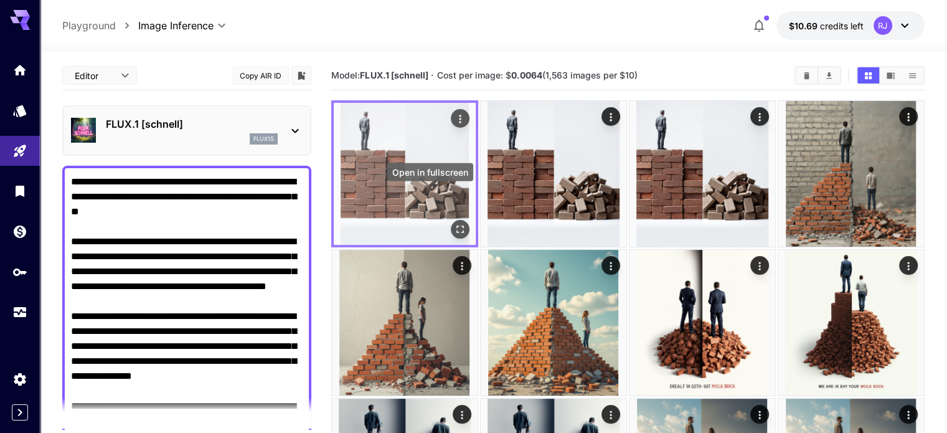
click at [454, 223] on icon "Open in fullscreen" at bounding box center [460, 229] width 12 height 12
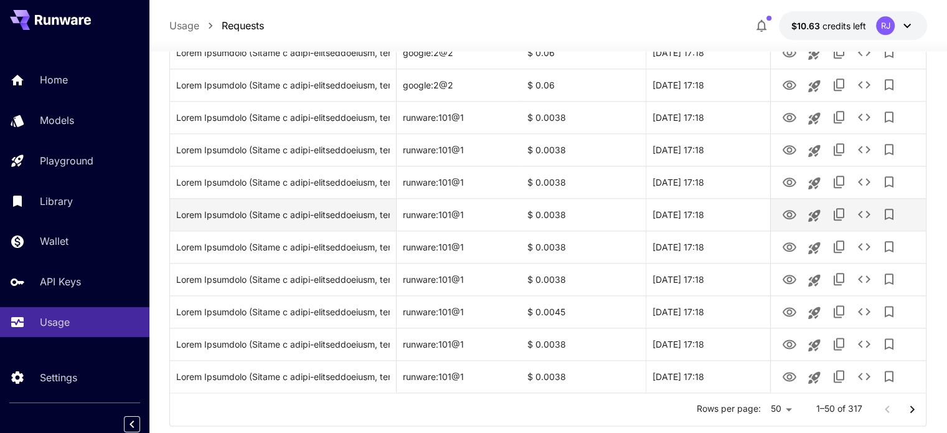
scroll to position [1500, 0]
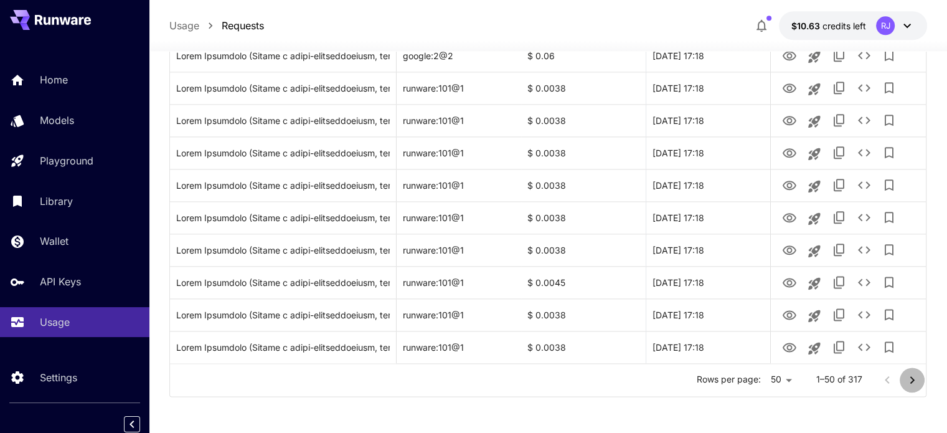
click at [911, 383] on icon "Go to next page" at bounding box center [912, 379] width 15 height 15
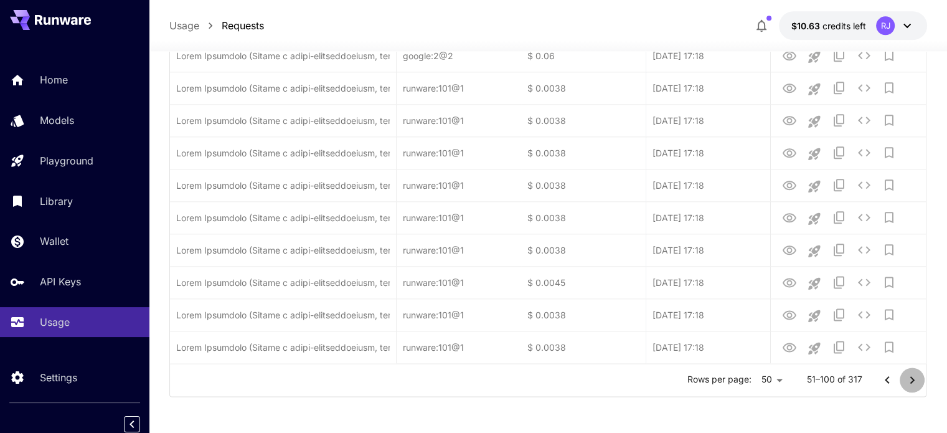
click at [911, 383] on icon "Go to next page" at bounding box center [912, 379] width 15 height 15
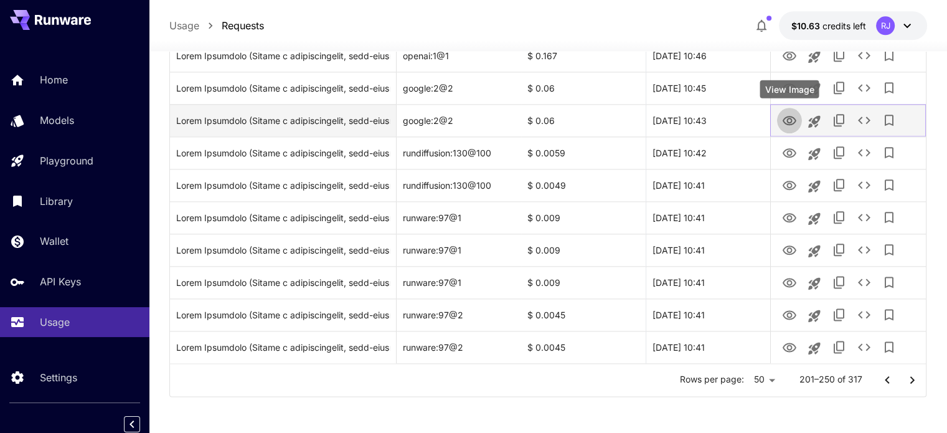
click at [788, 122] on icon "View Image" at bounding box center [790, 120] width 14 height 9
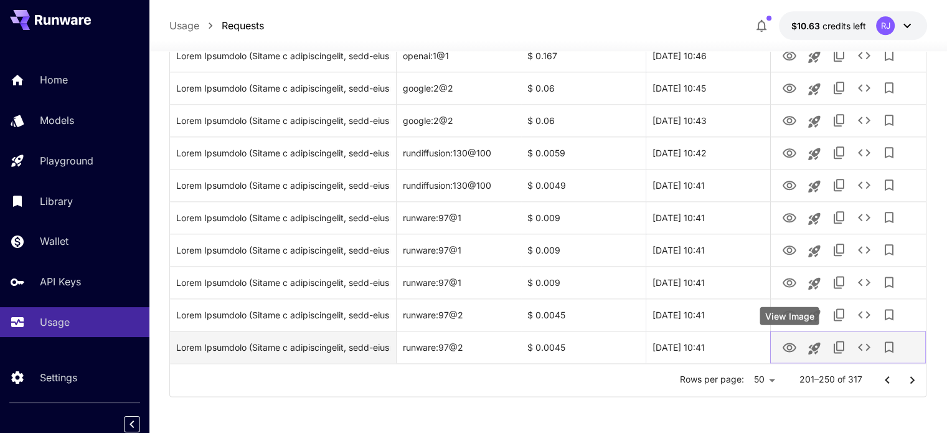
click at [792, 346] on icon "View Image" at bounding box center [789, 347] width 15 height 15
click at [356, 343] on div "Click to copy prompt" at bounding box center [283, 347] width 214 height 32
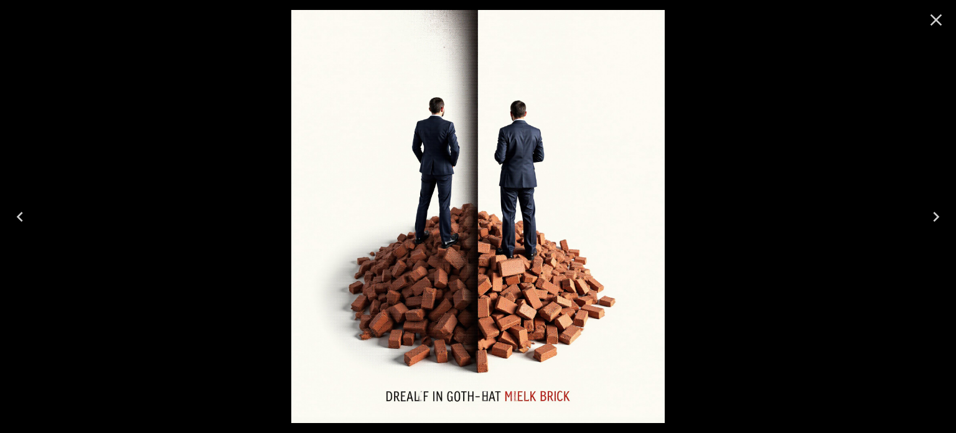
click at [934, 220] on icon "Next" at bounding box center [936, 217] width 6 height 10
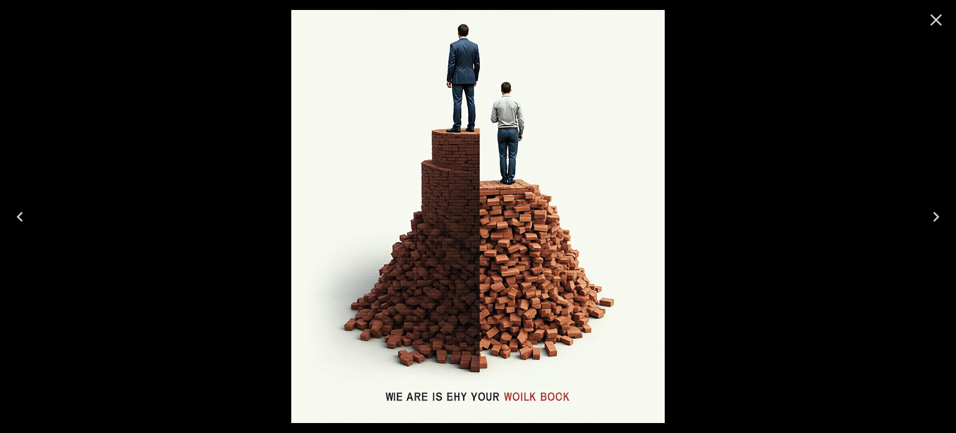
click at [933, 219] on icon "Next" at bounding box center [936, 217] width 20 height 20
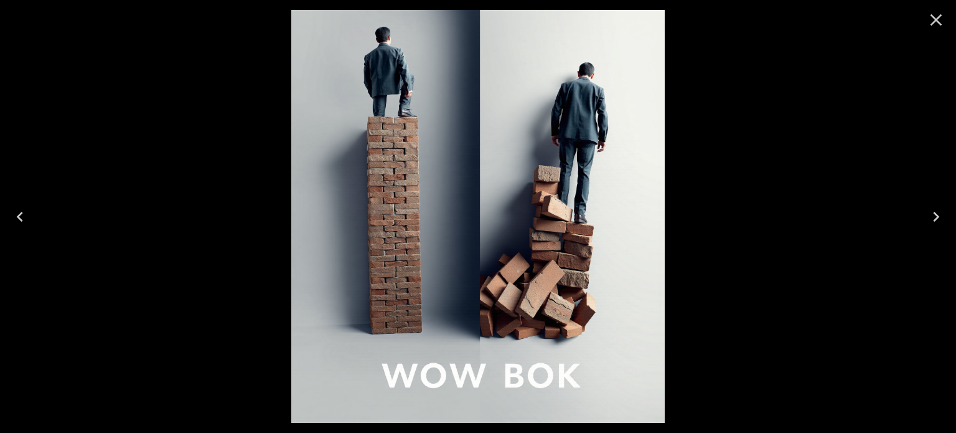
click at [932, 220] on icon "Next" at bounding box center [936, 217] width 20 height 20
click at [932, 219] on icon "Next" at bounding box center [936, 217] width 20 height 20
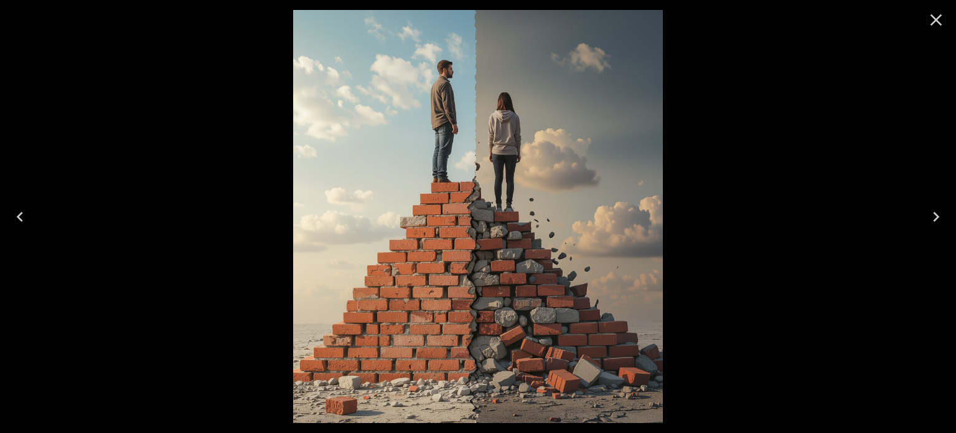
click at [930, 218] on icon "Next" at bounding box center [936, 217] width 20 height 20
click at [941, 217] on icon "Next" at bounding box center [936, 217] width 20 height 20
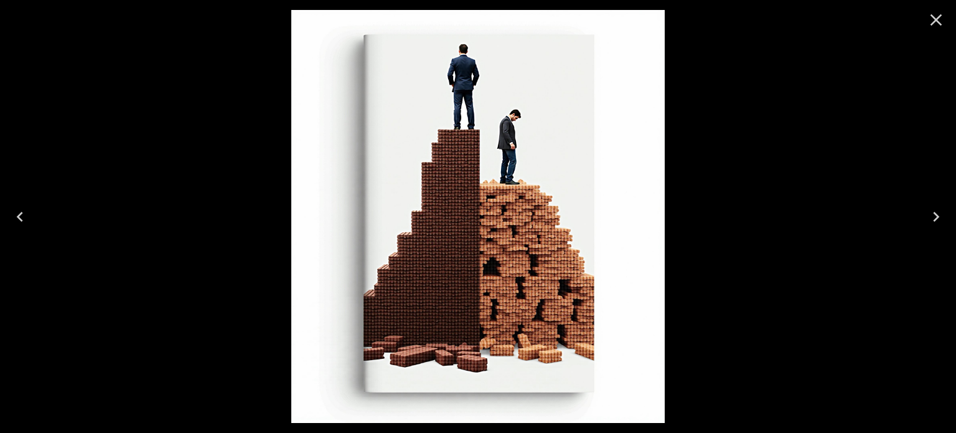
click at [941, 217] on icon "Next" at bounding box center [936, 217] width 20 height 20
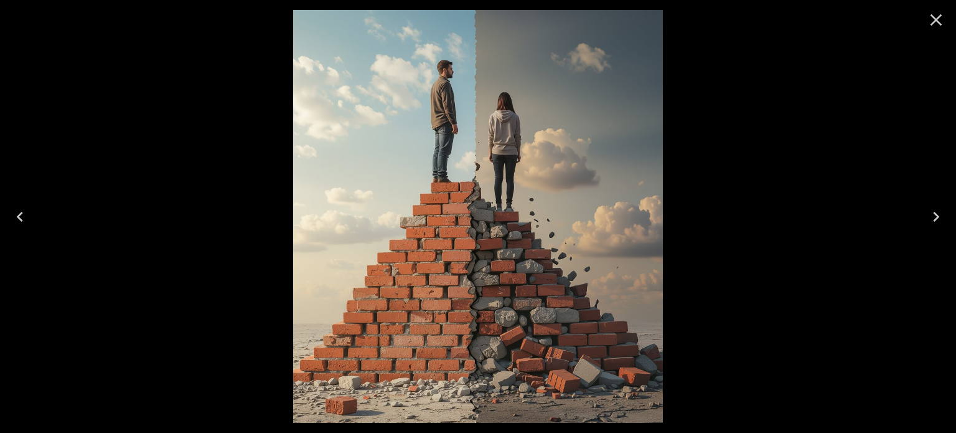
click at [941, 217] on icon "Next" at bounding box center [936, 217] width 20 height 20
click at [936, 215] on icon "Next" at bounding box center [936, 217] width 6 height 10
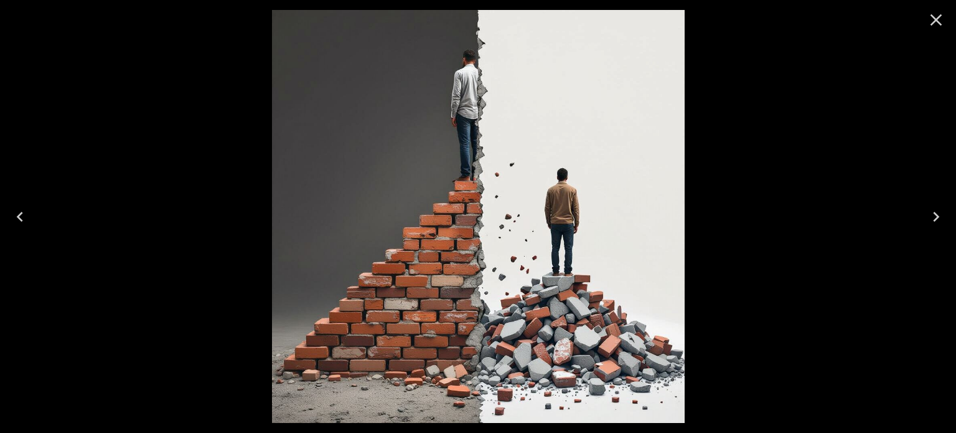
click at [937, 215] on icon "Next" at bounding box center [936, 217] width 6 height 10
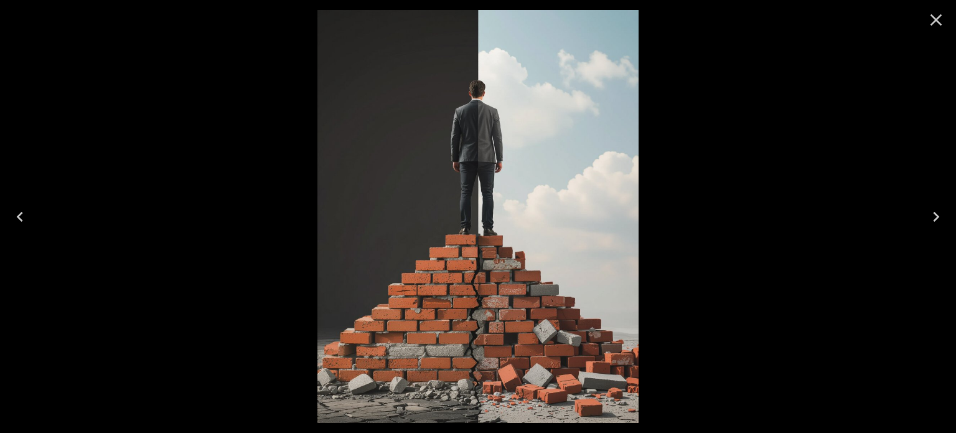
click at [937, 215] on icon "Next" at bounding box center [936, 217] width 6 height 10
click at [934, 214] on icon "Next" at bounding box center [936, 217] width 20 height 20
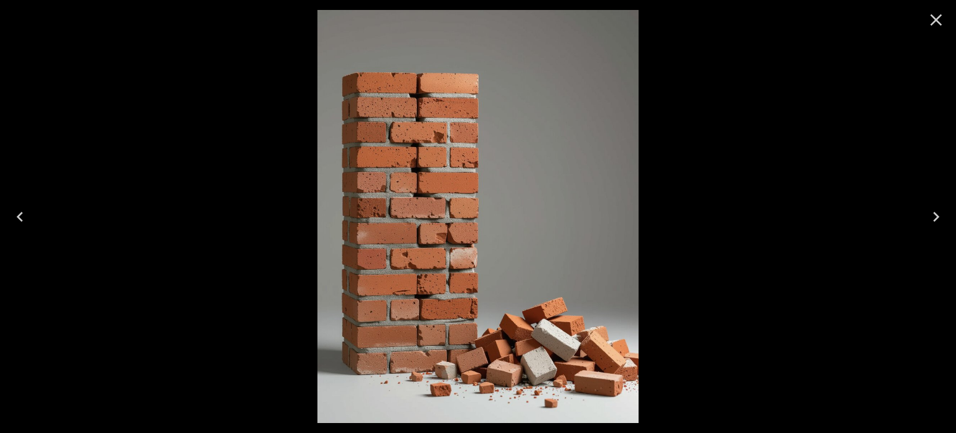
click at [934, 214] on icon "Next" at bounding box center [936, 217] width 20 height 20
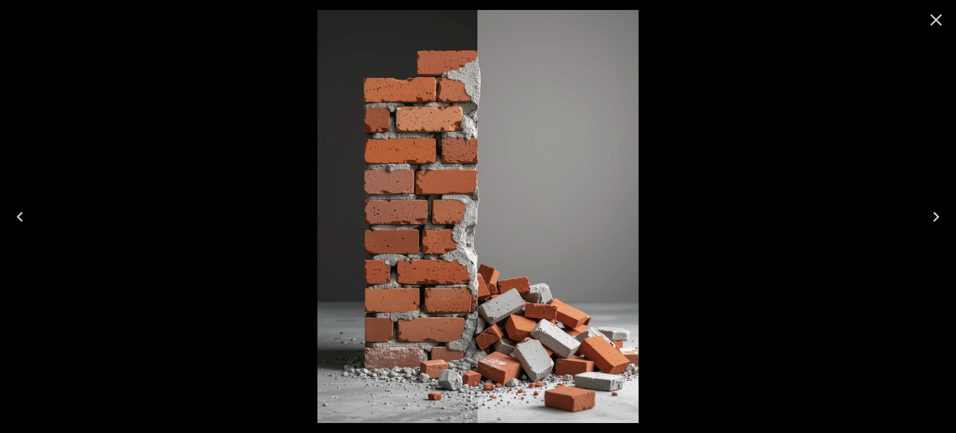
click at [934, 214] on icon "Next" at bounding box center [936, 217] width 20 height 20
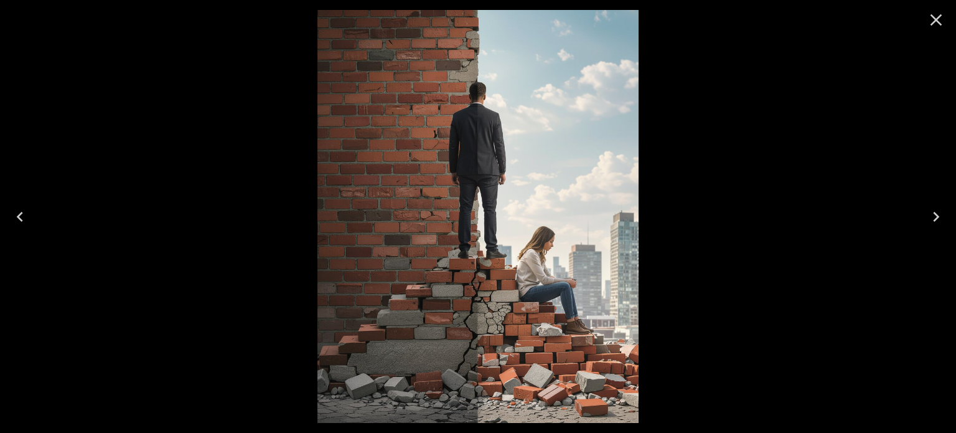
click at [934, 214] on icon "Next" at bounding box center [936, 217] width 20 height 20
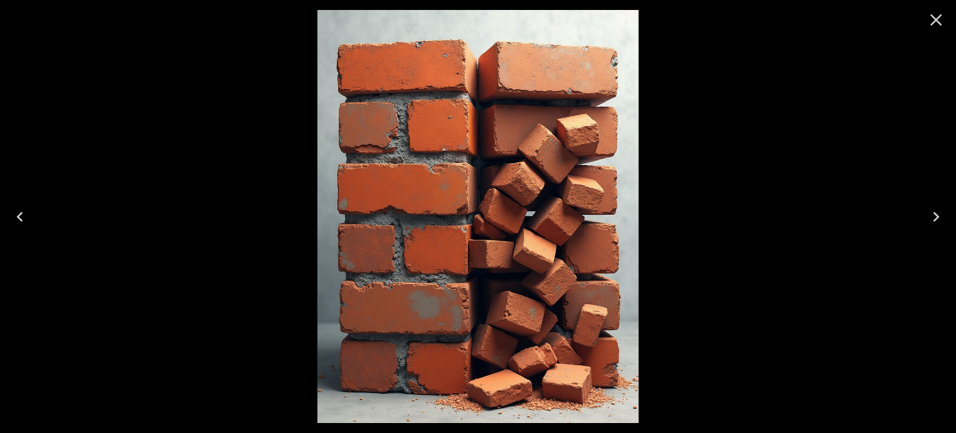
click at [14, 213] on icon "Previous" at bounding box center [20, 217] width 20 height 20
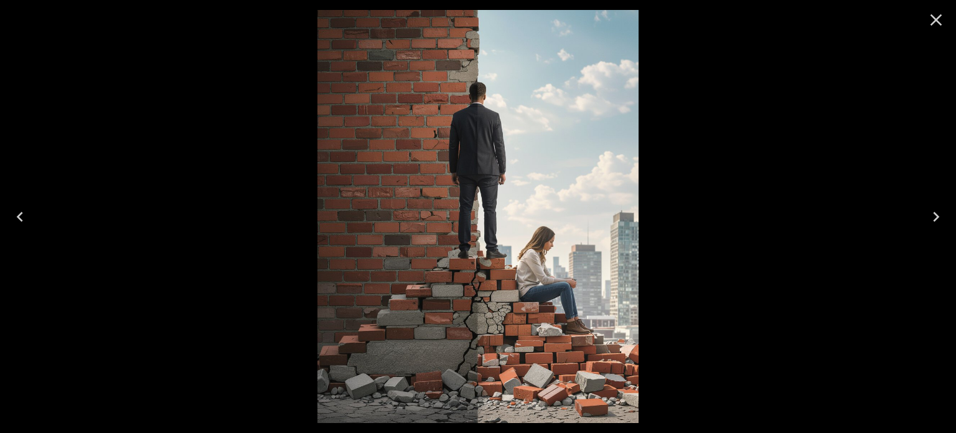
click at [933, 216] on icon "Next" at bounding box center [936, 217] width 20 height 20
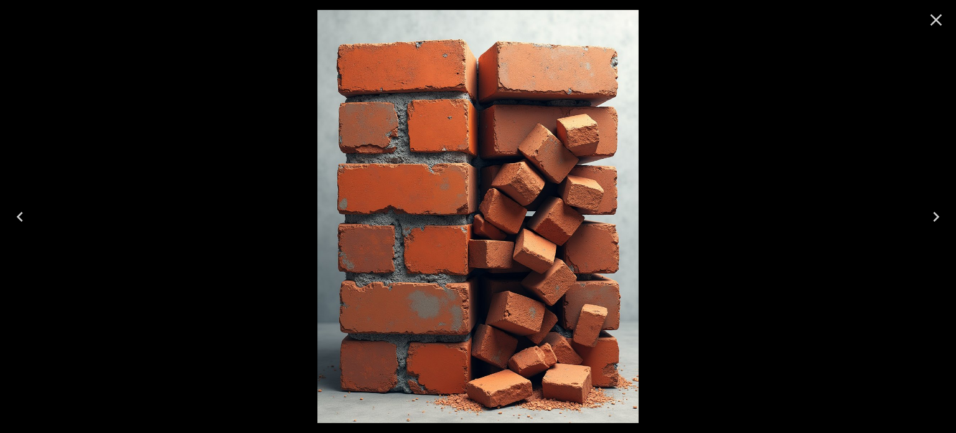
click at [934, 216] on icon "Next" at bounding box center [936, 217] width 20 height 20
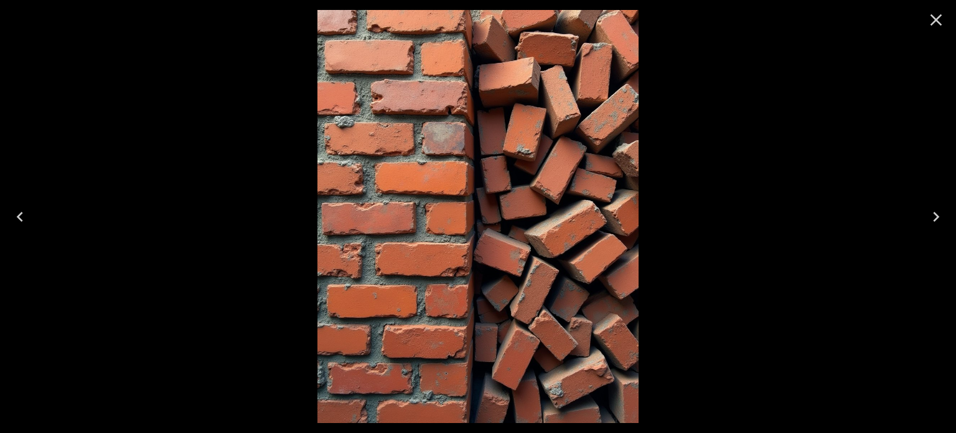
click at [935, 216] on icon "Next" at bounding box center [936, 217] width 20 height 20
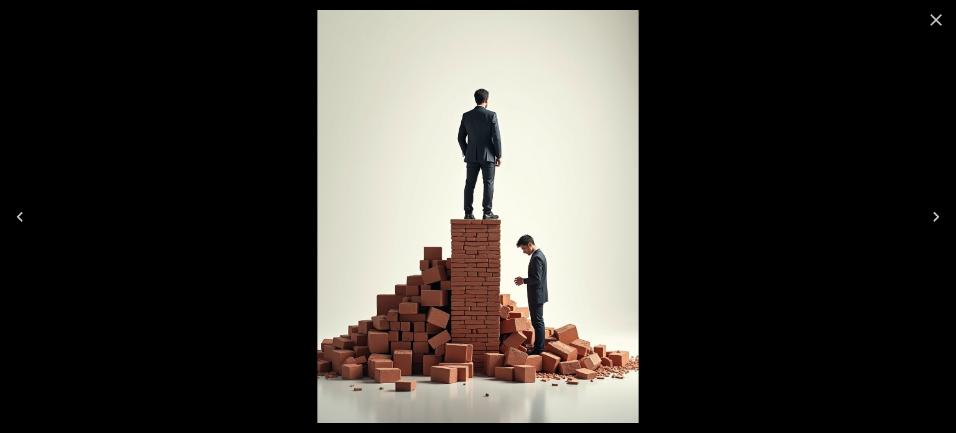
click at [936, 216] on icon "Next" at bounding box center [936, 217] width 20 height 20
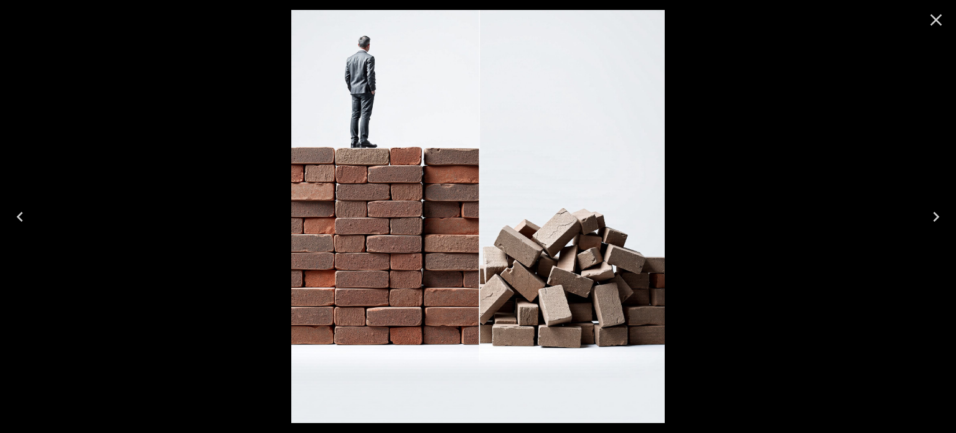
click at [936, 216] on icon "Next" at bounding box center [936, 217] width 20 height 20
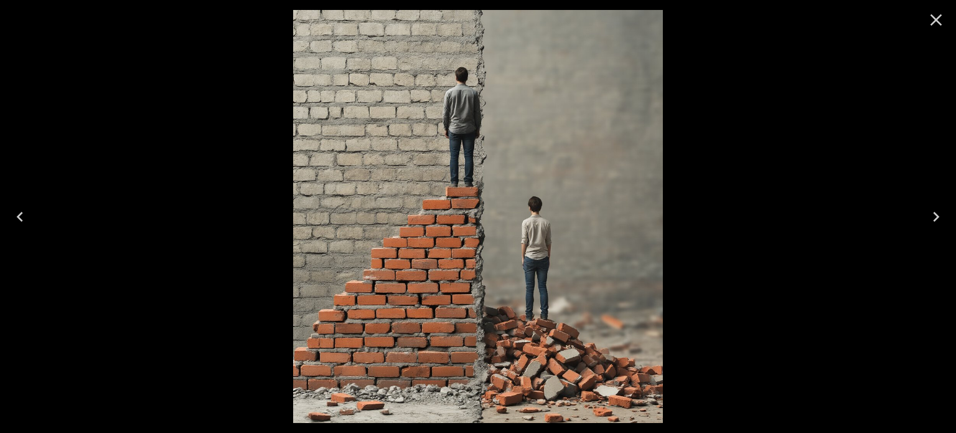
click at [936, 216] on icon "Next" at bounding box center [936, 217] width 20 height 20
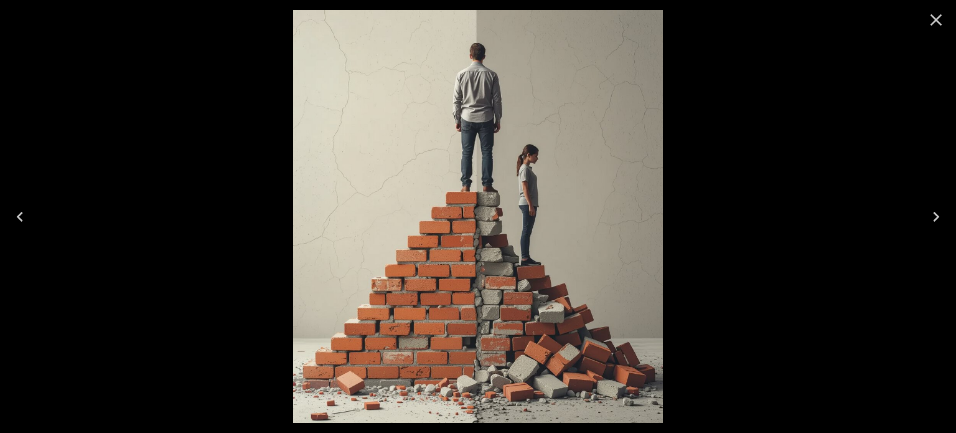
click at [936, 216] on icon "Next" at bounding box center [936, 217] width 20 height 20
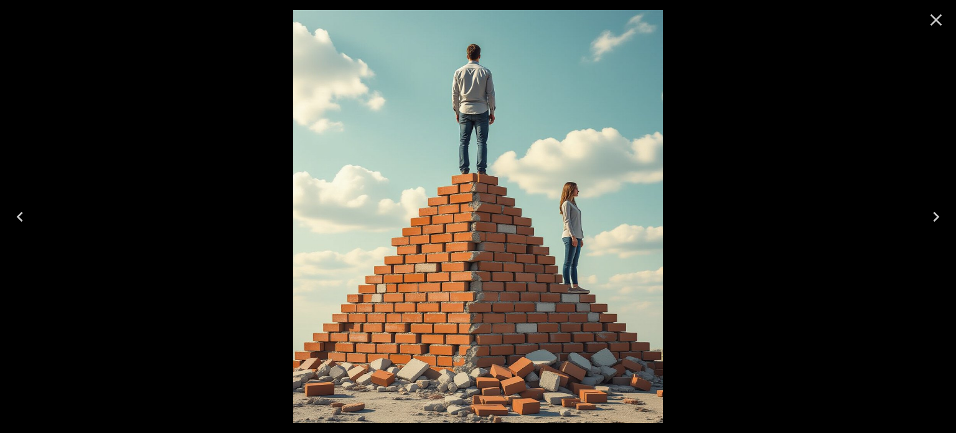
click at [936, 216] on icon "Next" at bounding box center [936, 217] width 20 height 20
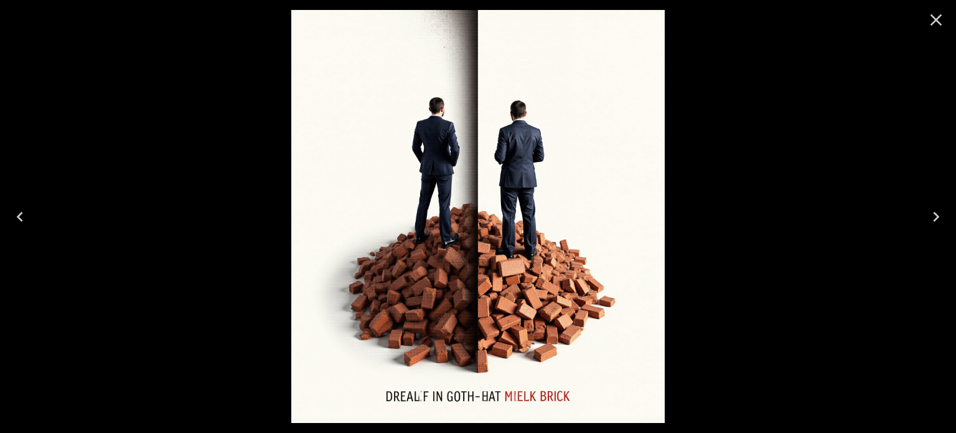
click at [943, 17] on icon "Close" at bounding box center [936, 20] width 20 height 20
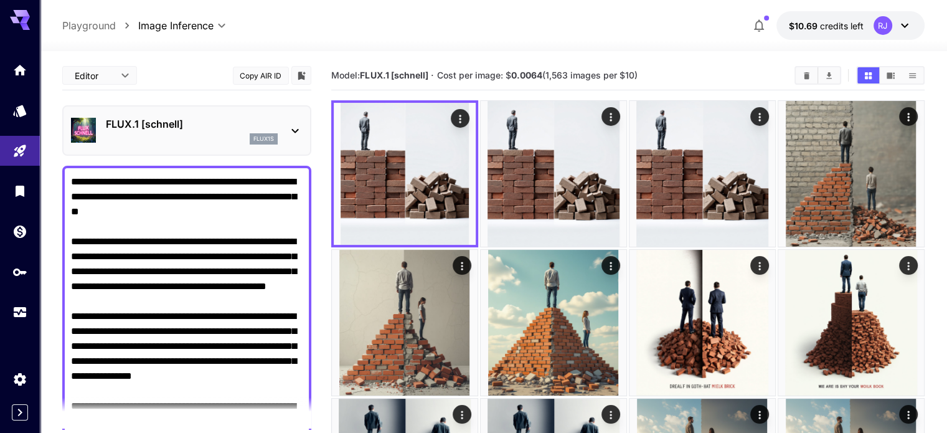
drag, startPoint x: 70, startPoint y: 260, endPoint x: 75, endPoint y: 256, distance: 6.6
click at [74, 256] on div "**********" at bounding box center [186, 354] width 249 height 376
click at [75, 255] on textarea "**********" at bounding box center [187, 353] width 232 height 359
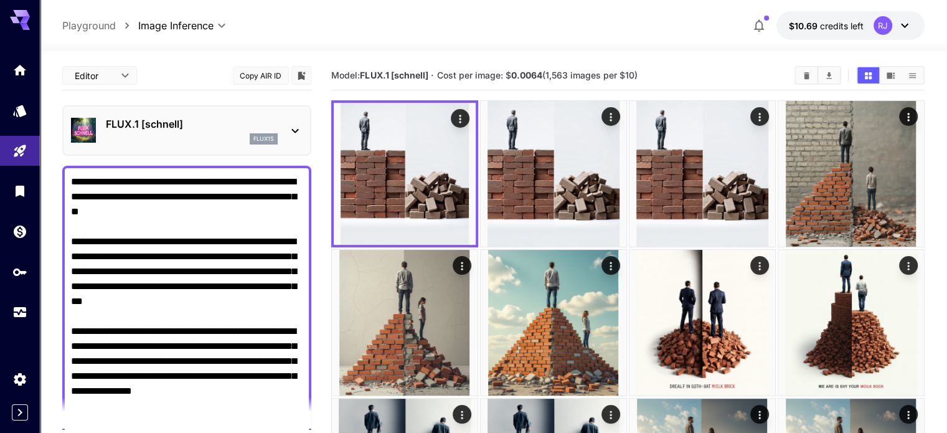
click at [113, 348] on textarea "**********" at bounding box center [187, 353] width 232 height 359
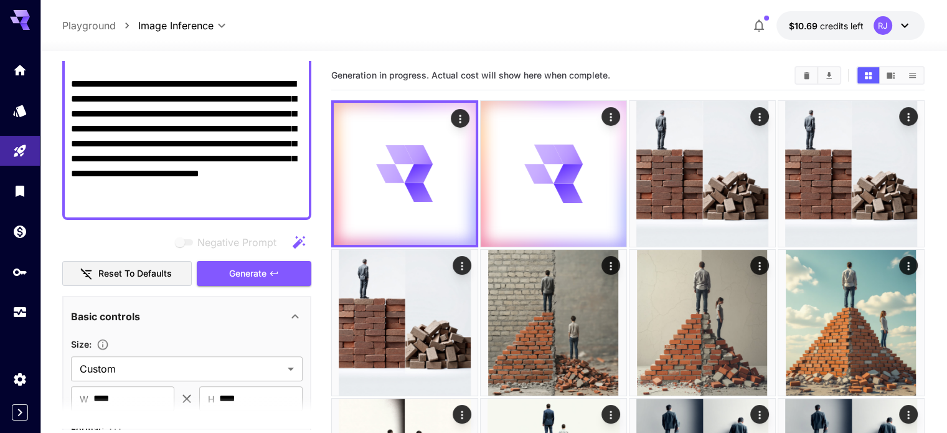
scroll to position [436, 0]
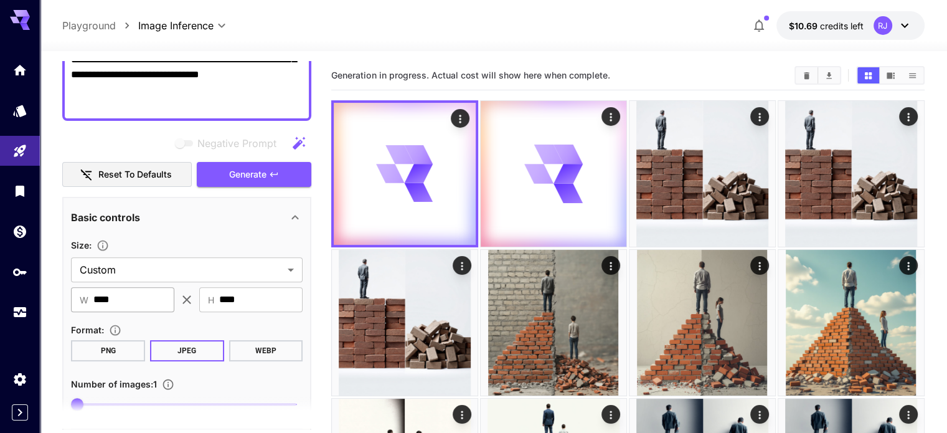
type textarea "**********"
drag, startPoint x: 98, startPoint y: 298, endPoint x: 145, endPoint y: 301, distance: 46.8
click at [145, 301] on input "****" at bounding box center [133, 299] width 81 height 25
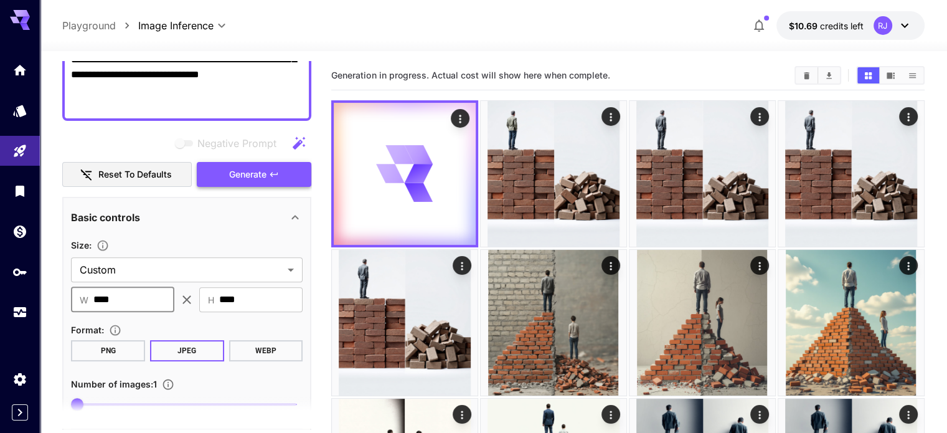
click at [229, 168] on button "Generate" at bounding box center [254, 175] width 115 height 26
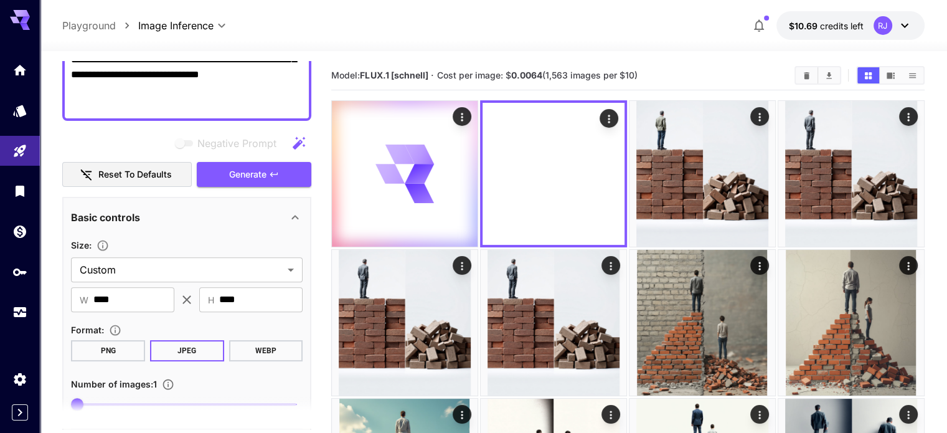
type input "****"
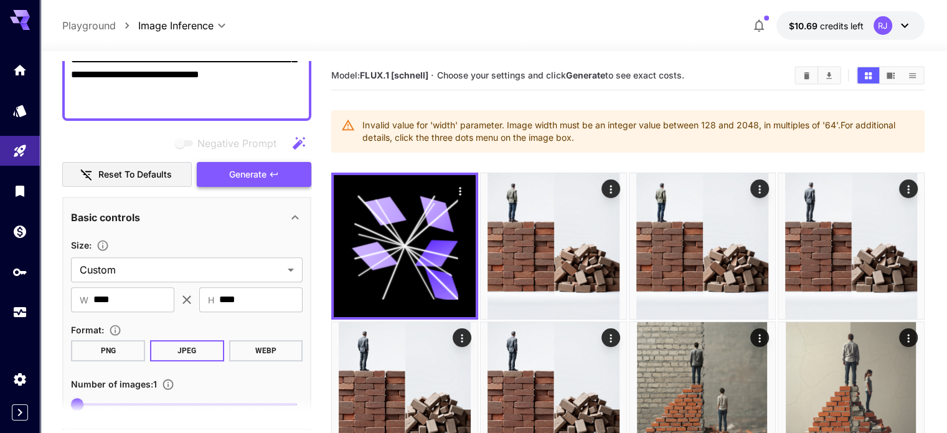
click at [268, 179] on button "Generate" at bounding box center [254, 175] width 115 height 26
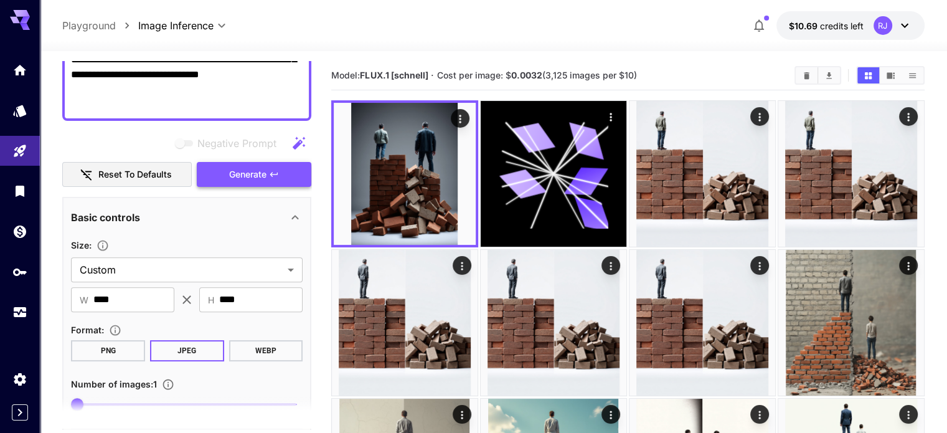
click at [268, 179] on button "Generate" at bounding box center [254, 175] width 115 height 26
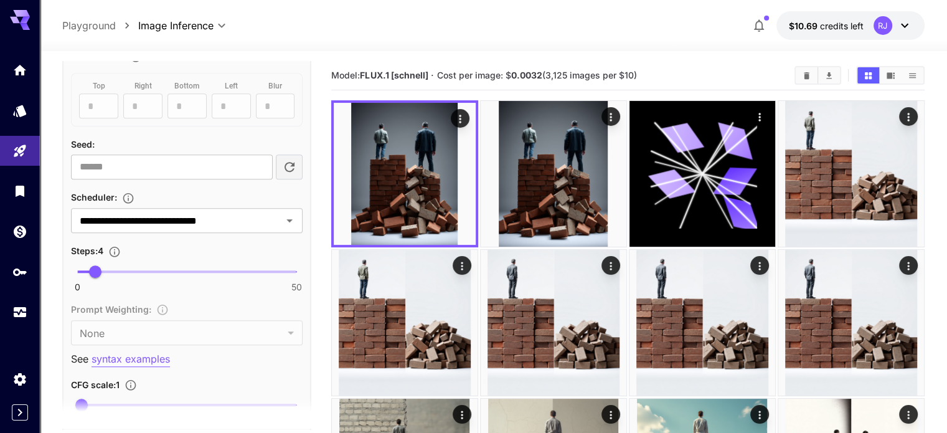
scroll to position [969, 0]
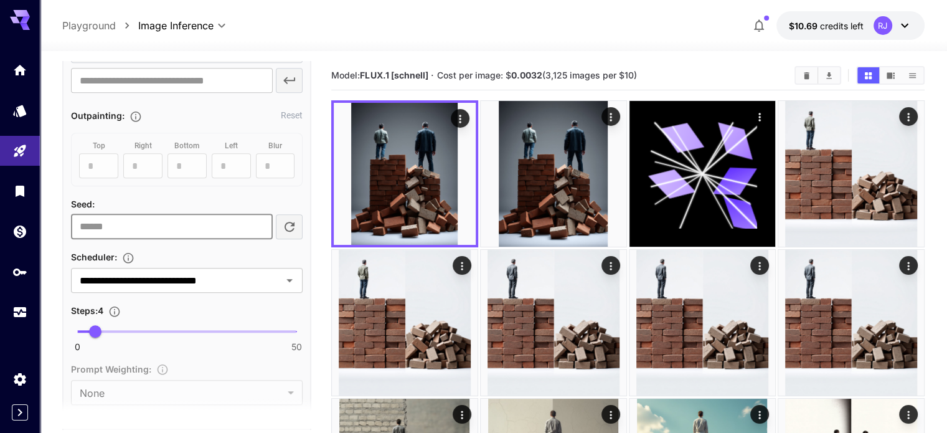
click at [232, 228] on input "*" at bounding box center [171, 226] width 201 height 25
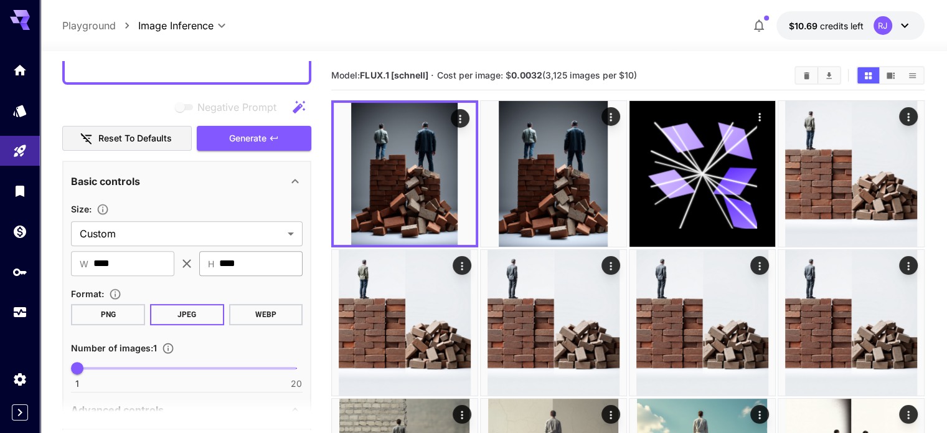
scroll to position [347, 0]
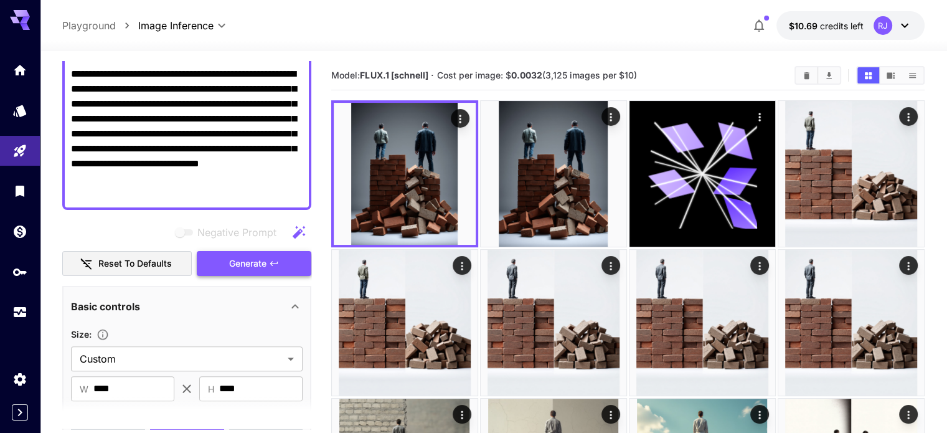
click at [269, 266] on button "Generate" at bounding box center [254, 264] width 115 height 26
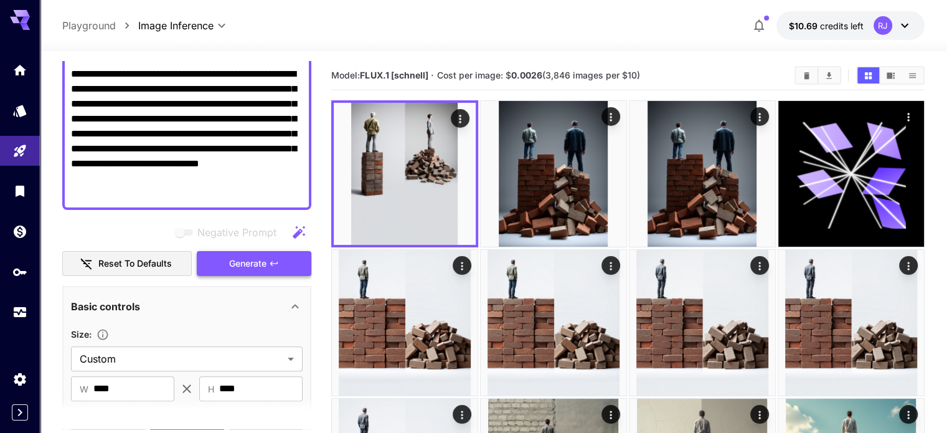
click at [269, 266] on button "Generate" at bounding box center [254, 264] width 115 height 26
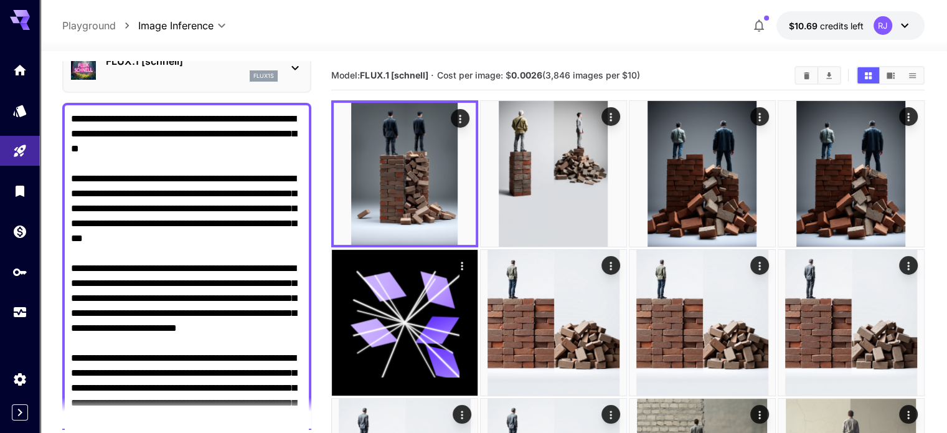
scroll to position [0, 0]
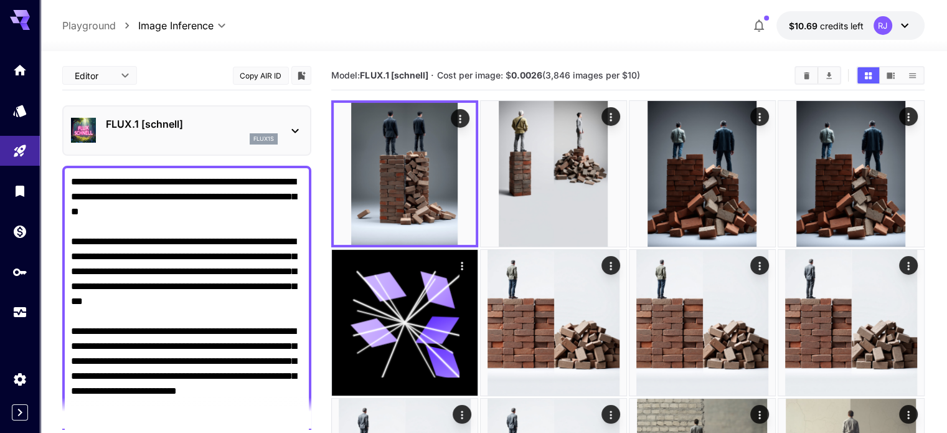
click at [301, 126] on icon at bounding box center [295, 130] width 15 height 15
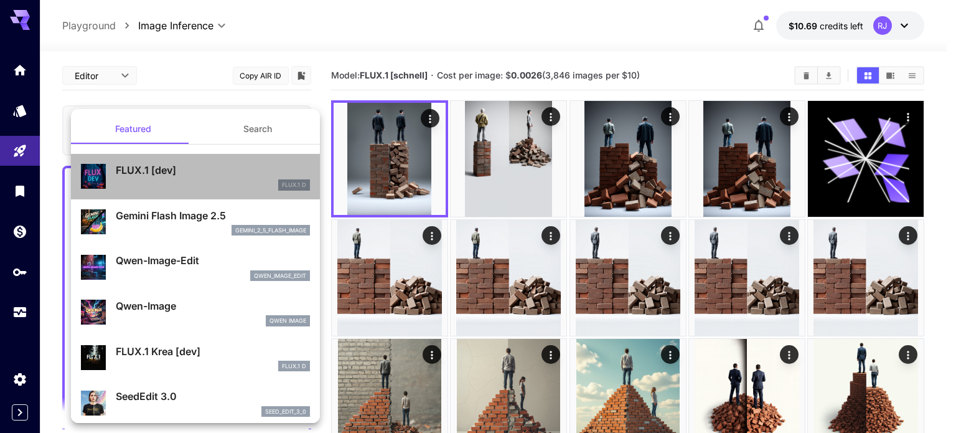
click at [222, 166] on p "FLUX.1 [dev]" at bounding box center [213, 169] width 194 height 15
type input "**"
type input "***"
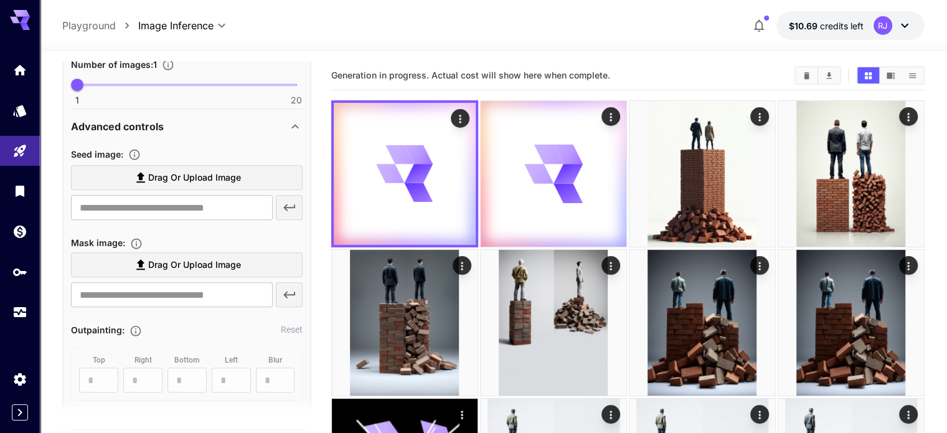
scroll to position [809, 0]
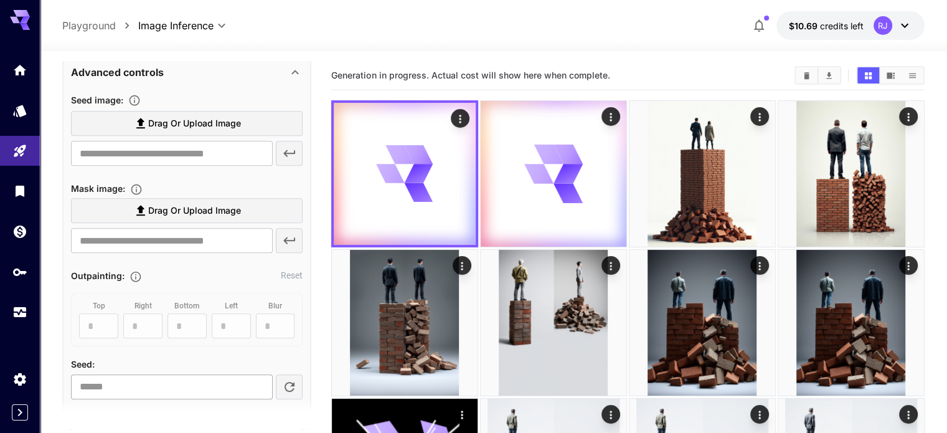
click at [120, 382] on input "number" at bounding box center [171, 386] width 201 height 25
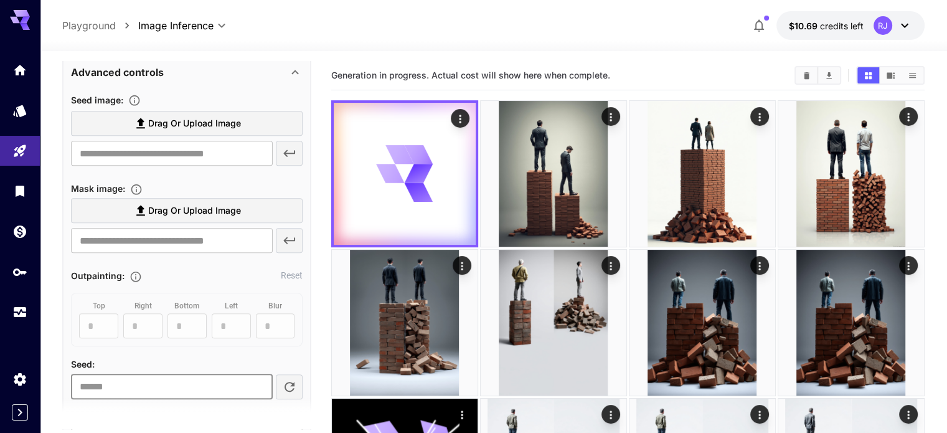
paste input "**********"
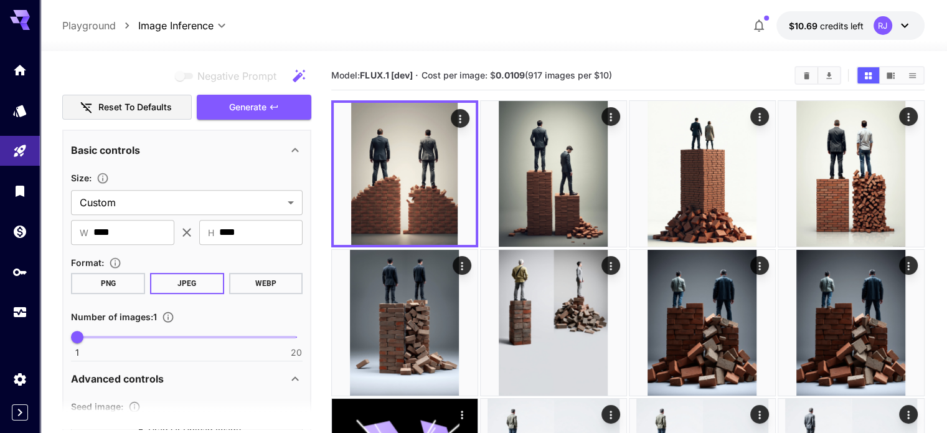
scroll to position [498, 0]
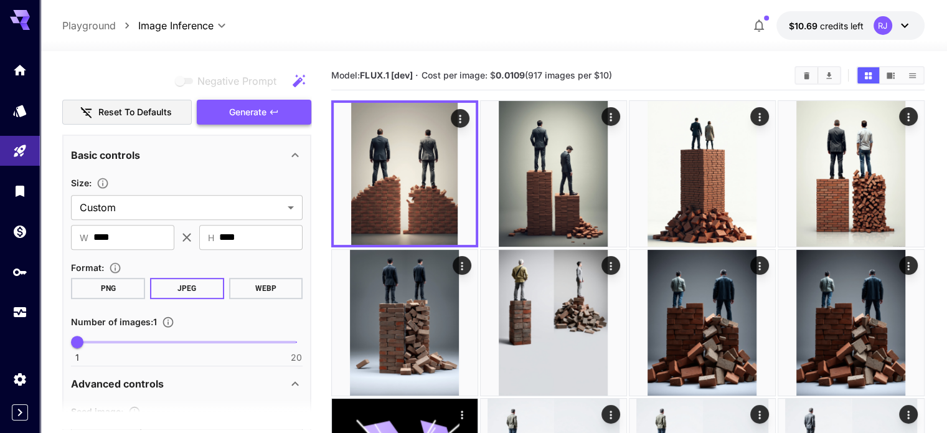
type input "**********"
click at [296, 112] on button "Generate" at bounding box center [254, 113] width 115 height 26
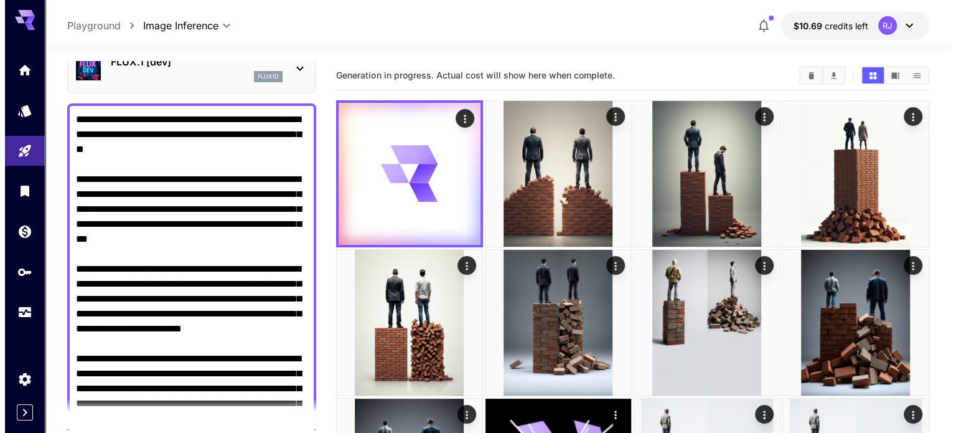
scroll to position [0, 0]
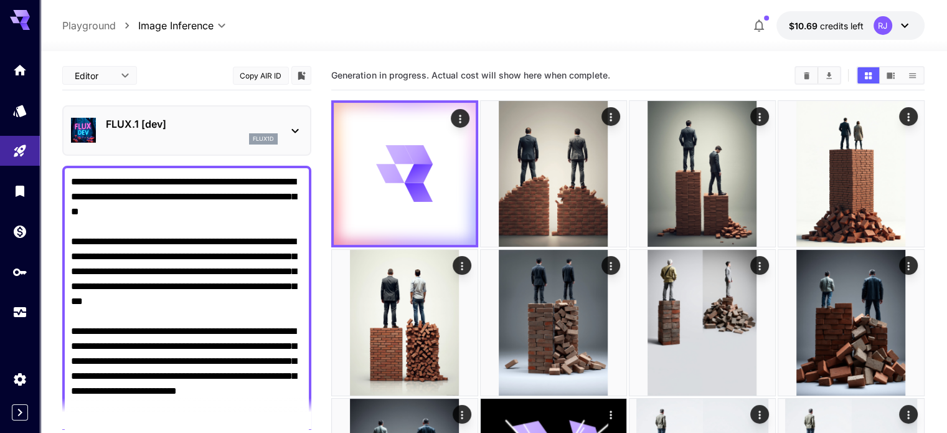
click at [289, 129] on icon at bounding box center [295, 130] width 15 height 15
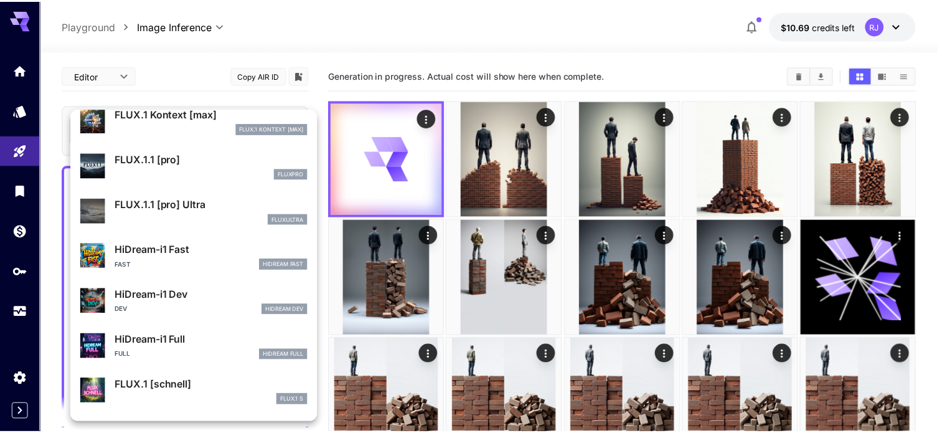
scroll to position [961, 0]
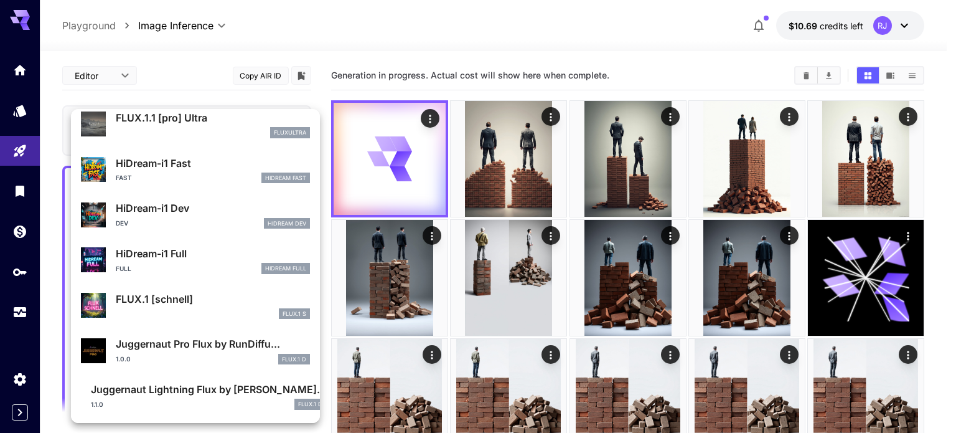
click at [199, 172] on div "Fast HiDream Fast" at bounding box center [213, 177] width 194 height 11
type input "**"
type input "*"
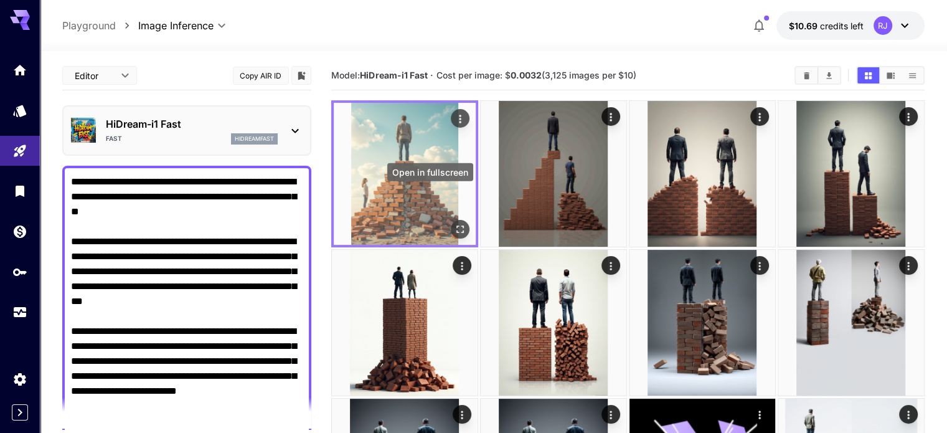
click at [454, 223] on icon "Open in fullscreen" at bounding box center [460, 229] width 12 height 12
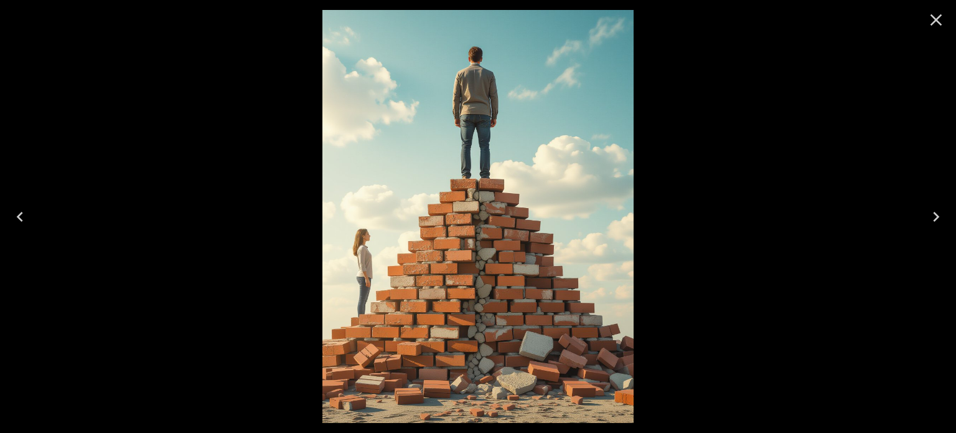
click at [182, 377] on div at bounding box center [478, 216] width 956 height 433
click at [445, 11] on img at bounding box center [477, 216] width 311 height 413
